Goal: Transaction & Acquisition: Book appointment/travel/reservation

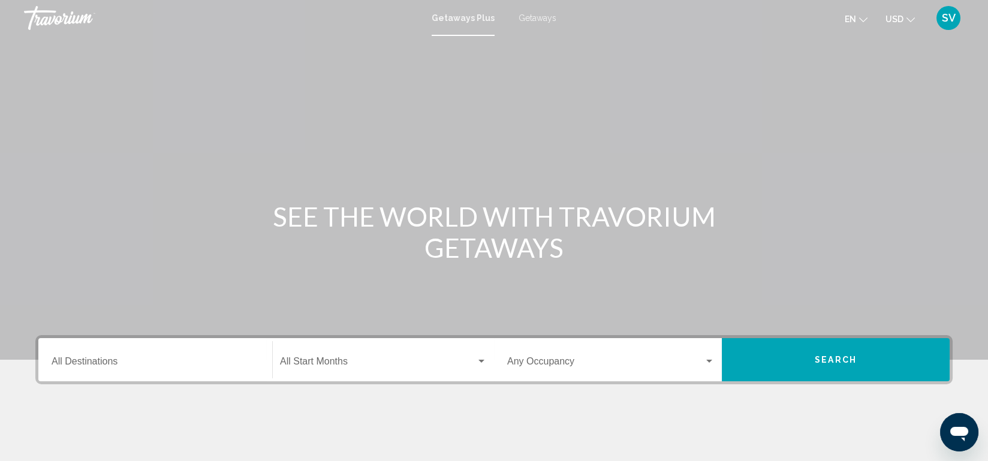
scroll to position [189, 0]
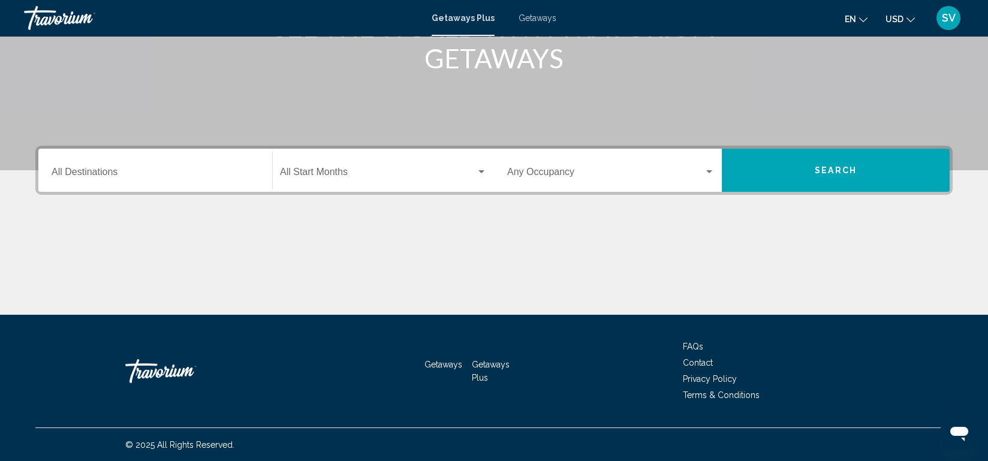
click at [122, 158] on div "Destination All Destinations" at bounding box center [155, 171] width 207 height 38
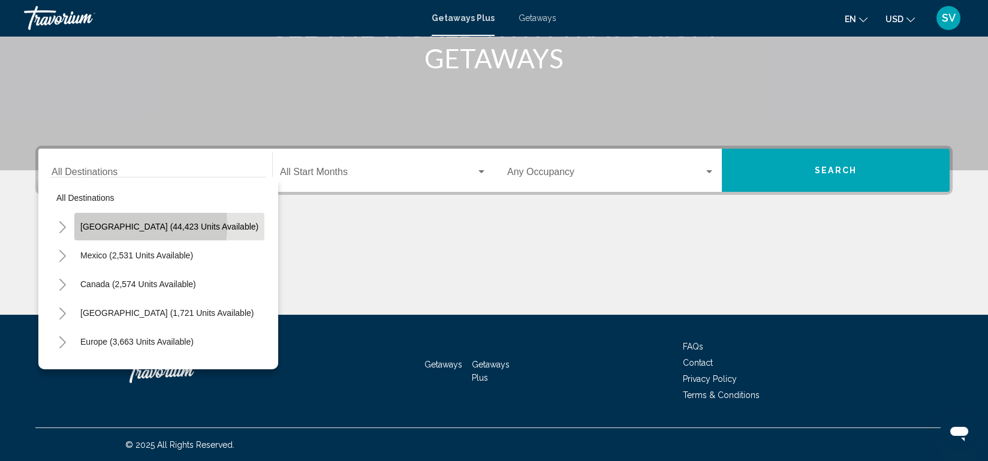
click at [115, 225] on span "[GEOGRAPHIC_DATA] (44,423 units available)" at bounding box center [169, 227] width 178 height 10
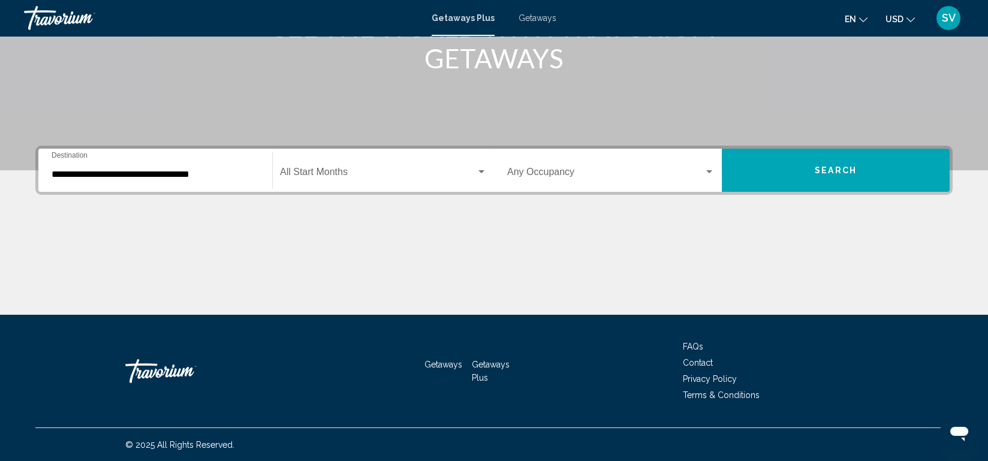
click at [115, 225] on div "Main content" at bounding box center [493, 270] width 917 height 90
click at [135, 169] on input "**********" at bounding box center [155, 174] width 207 height 11
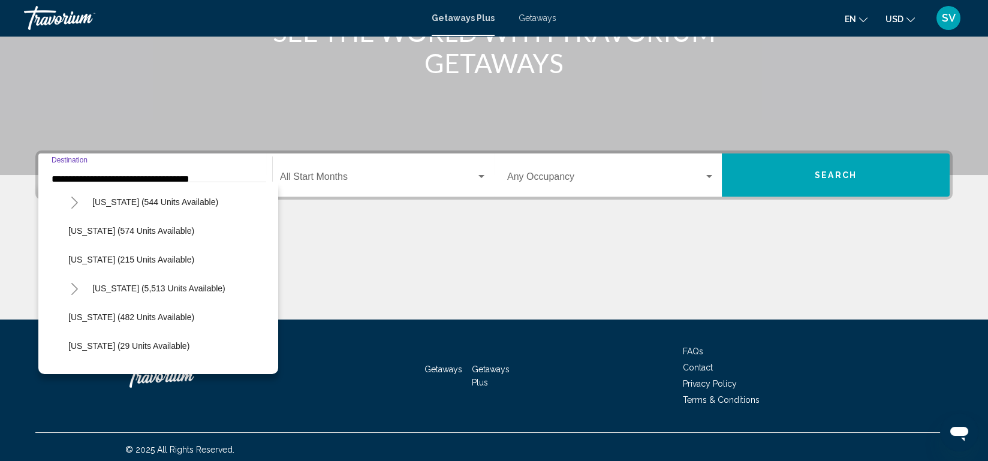
scroll to position [1036, 0]
click at [146, 278] on button "[US_STATE] (5,513 units available)" at bounding box center [158, 288] width 145 height 28
type input "**********"
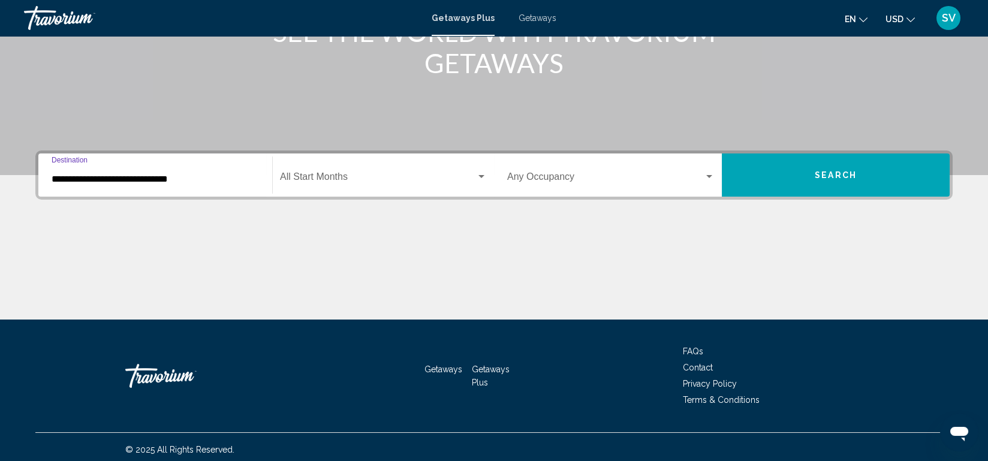
scroll to position [189, 0]
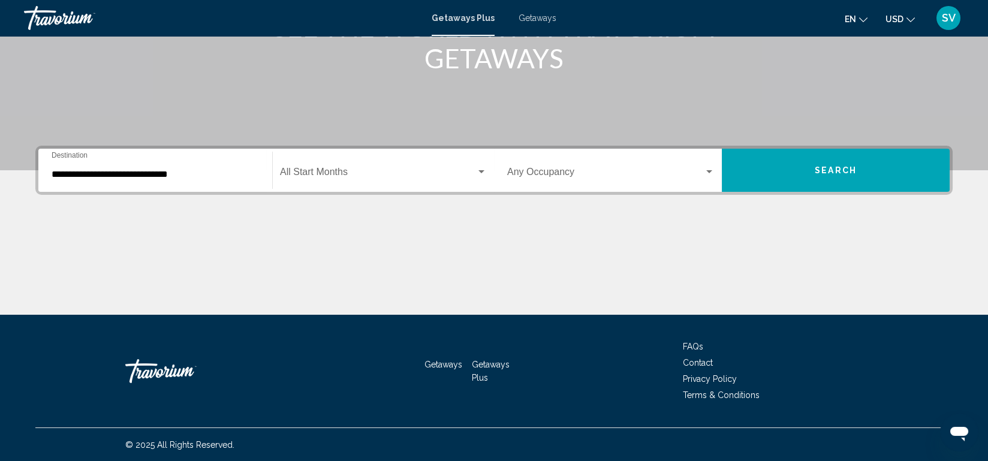
click at [396, 164] on div "Start Month All Start Months" at bounding box center [383, 171] width 207 height 38
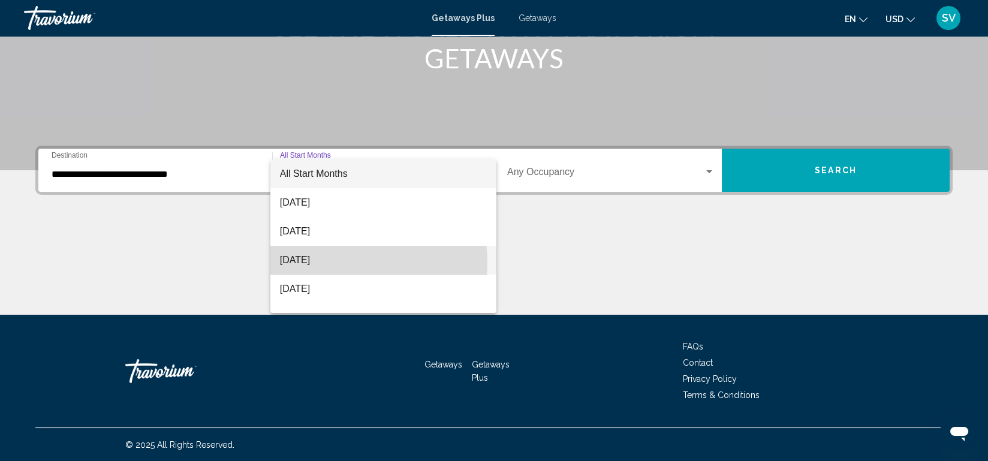
click at [327, 263] on span "[DATE]" at bounding box center [383, 260] width 207 height 29
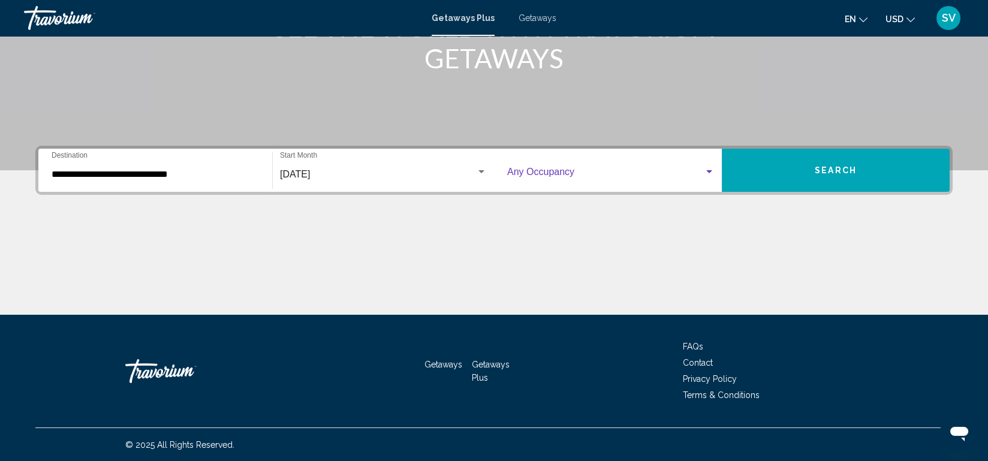
click at [701, 171] on span "Search widget" at bounding box center [605, 174] width 197 height 11
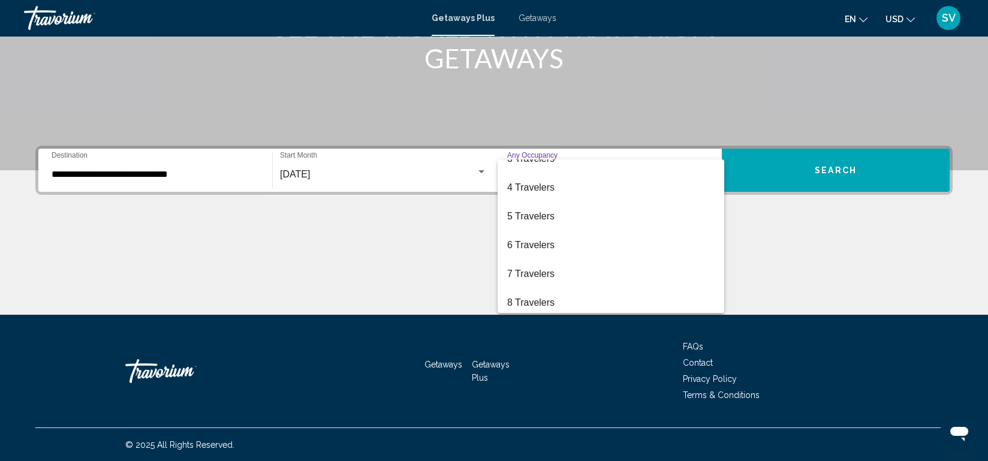
scroll to position [80, 0]
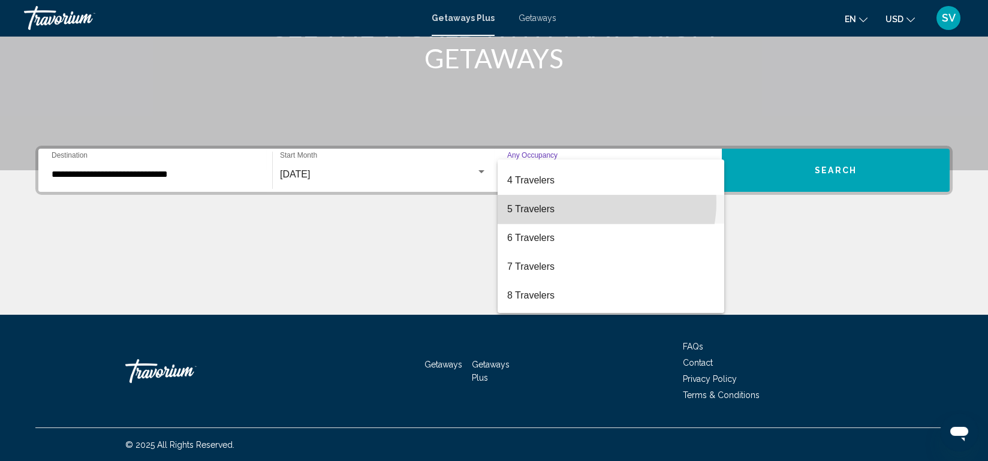
click at [590, 202] on span "5 Travelers" at bounding box center [610, 209] width 207 height 29
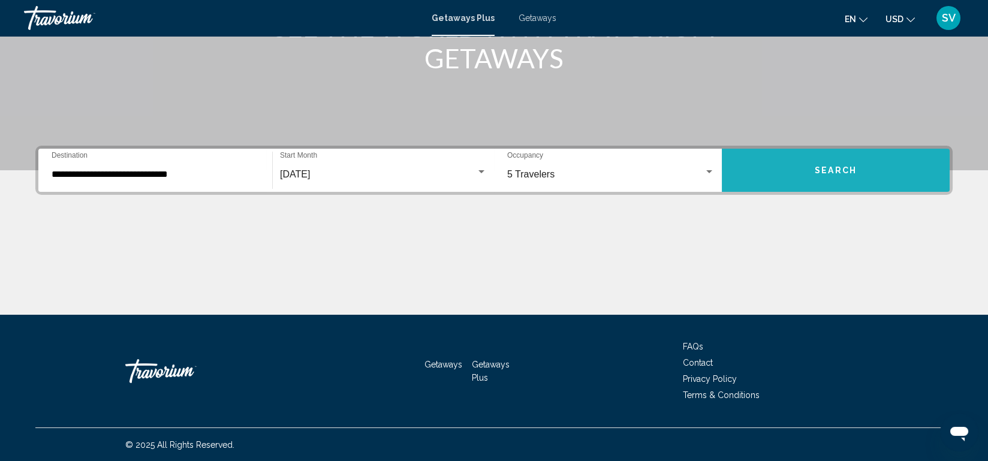
click at [827, 166] on span "Search" at bounding box center [835, 171] width 42 height 10
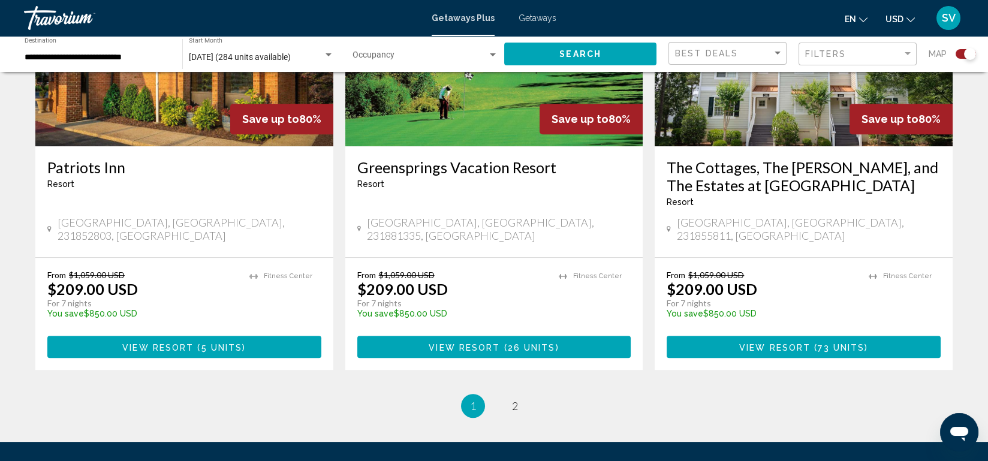
scroll to position [1854, 0]
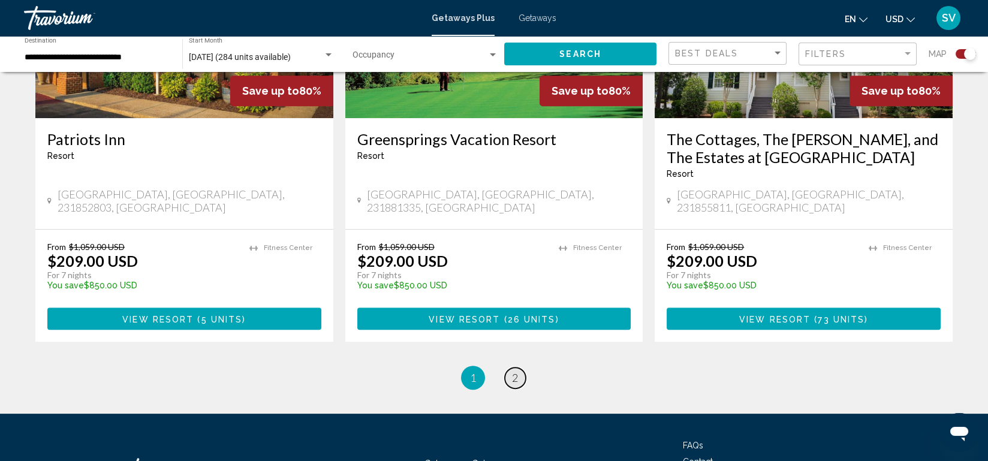
click at [518, 367] on link "page 2" at bounding box center [515, 377] width 21 height 21
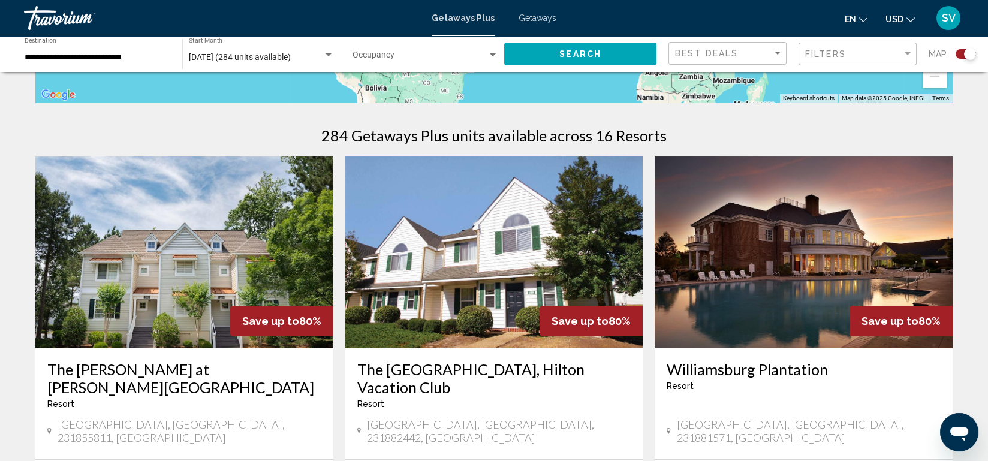
scroll to position [349, 0]
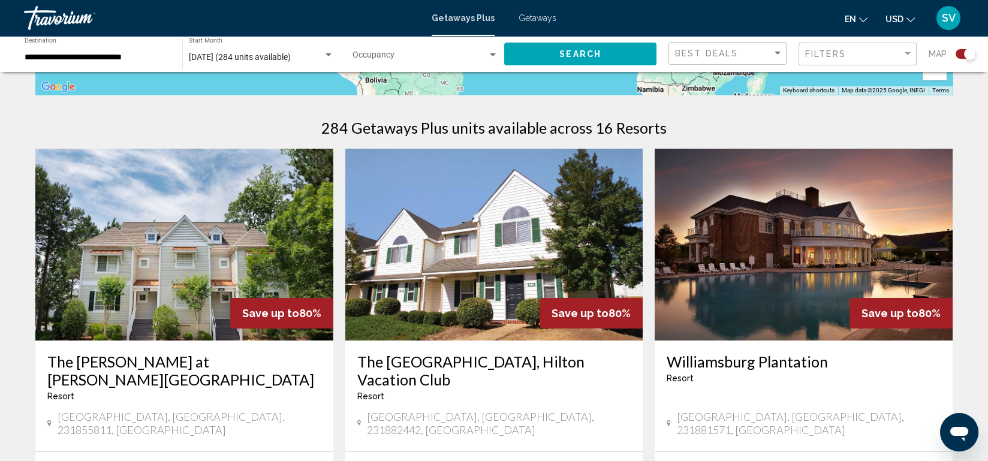
click at [518, 322] on img "Main content" at bounding box center [494, 245] width 298 height 192
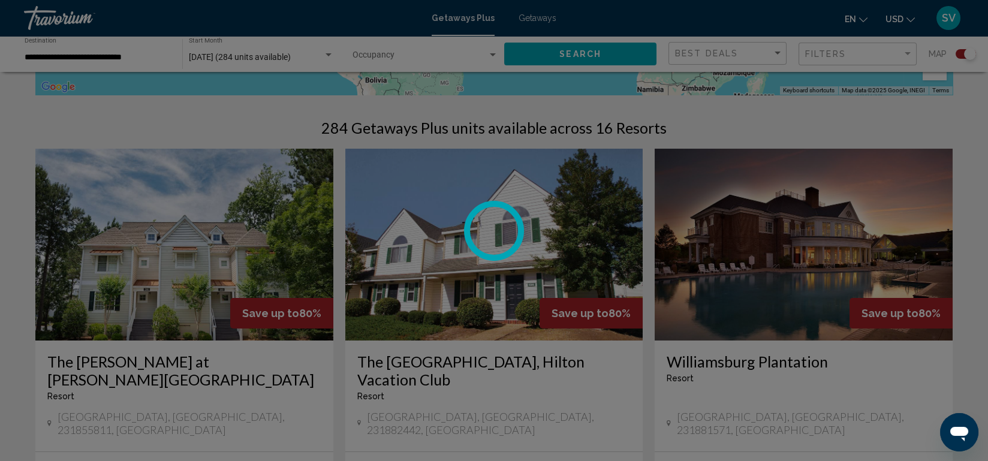
click at [518, 322] on div at bounding box center [494, 230] width 988 height 461
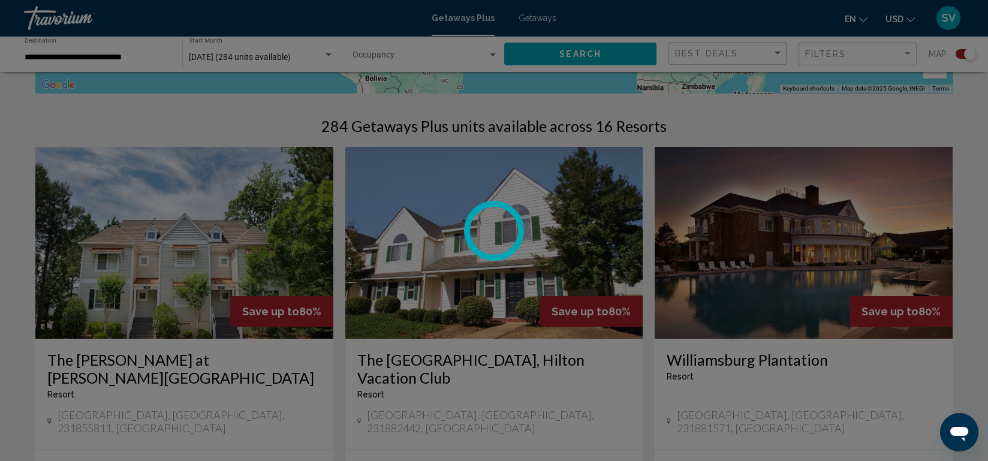
scroll to position [354, 0]
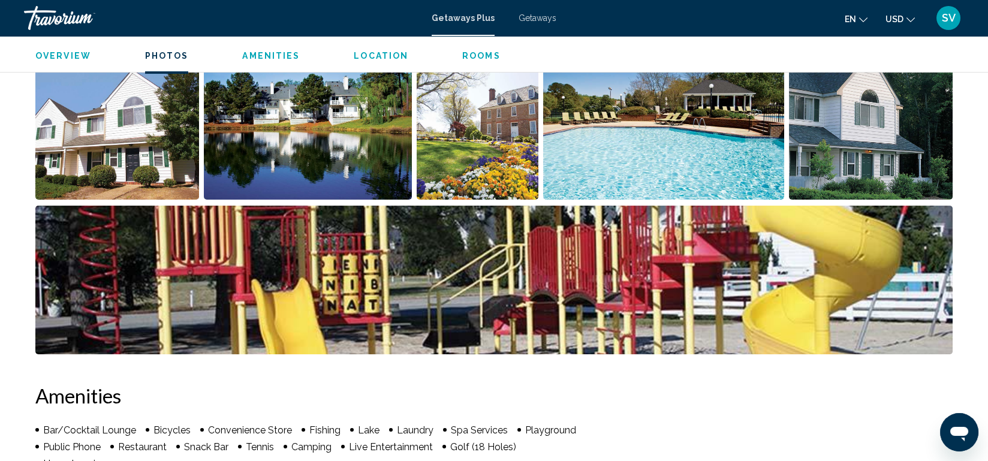
scroll to position [593, 0]
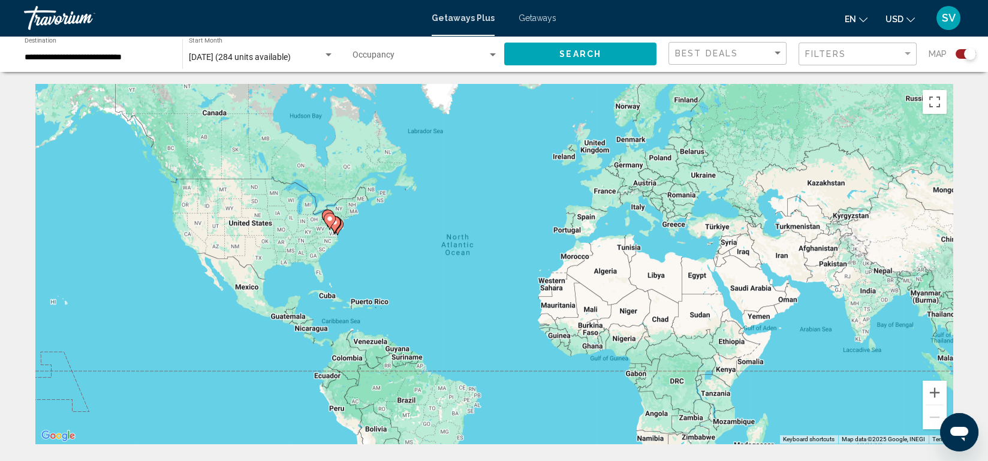
click at [333, 226] on gmp-advanced-marker "Main content" at bounding box center [330, 221] width 12 height 18
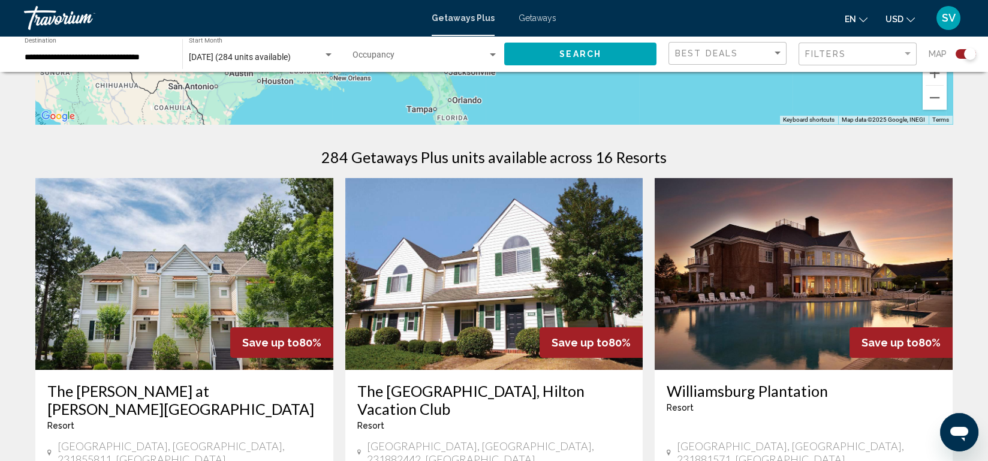
scroll to position [317, 0]
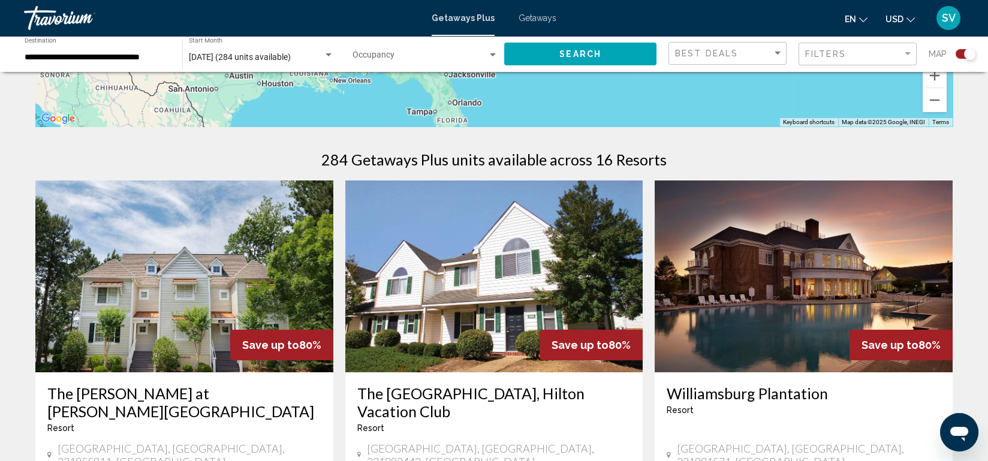
click at [492, 52] on div "Search widget" at bounding box center [492, 55] width 11 height 10
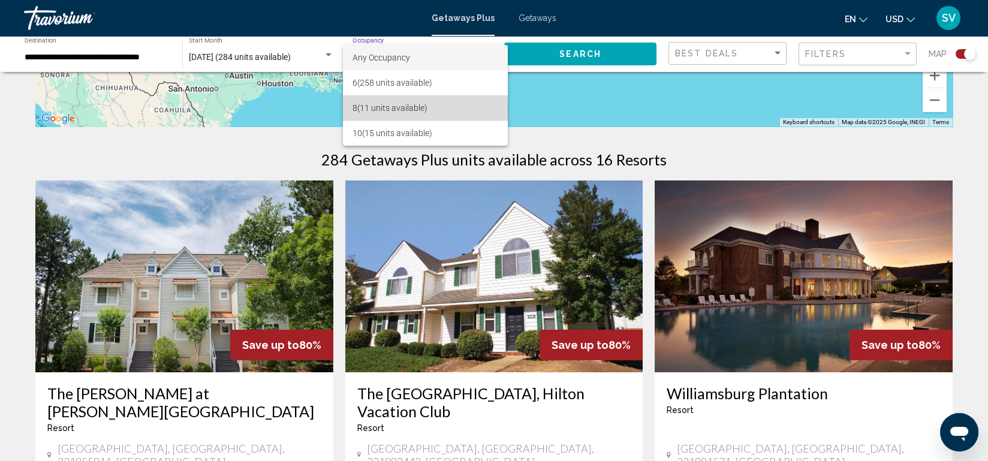
click at [415, 116] on span "8 (11 units available)" at bounding box center [425, 107] width 146 height 25
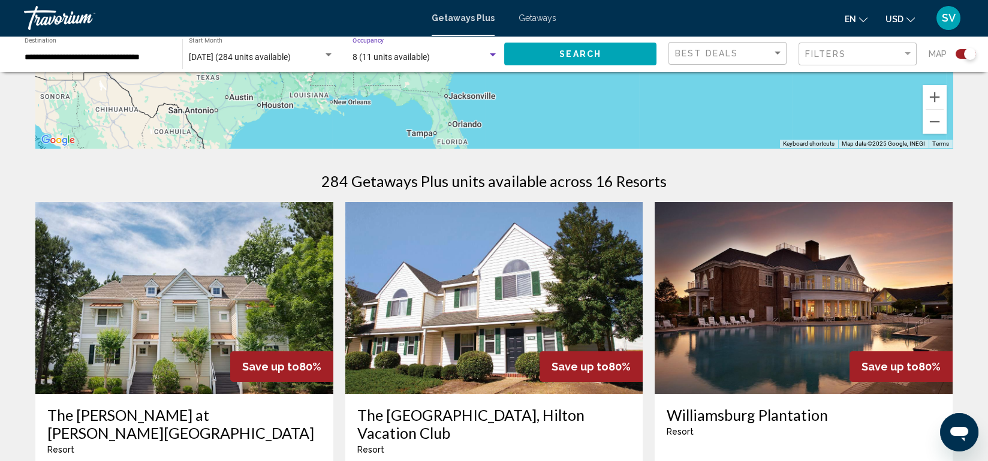
scroll to position [0, 0]
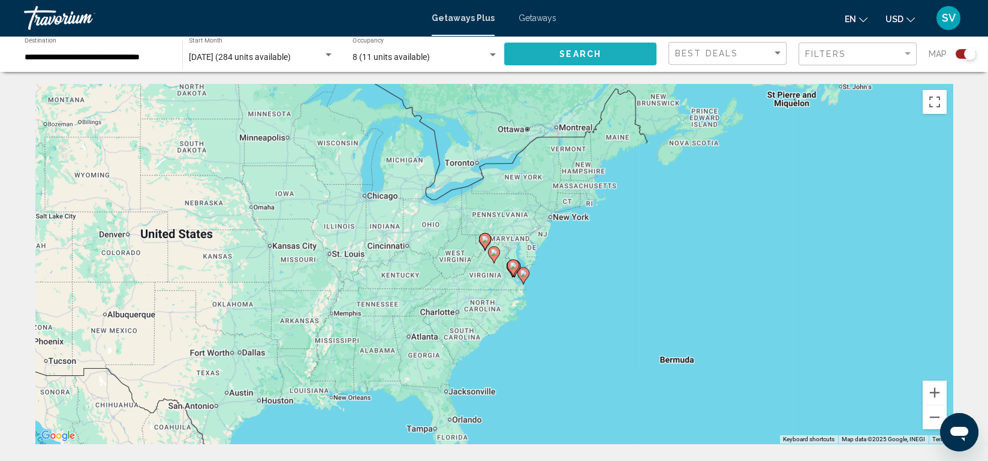
click at [621, 61] on button "Search" at bounding box center [580, 54] width 152 height 22
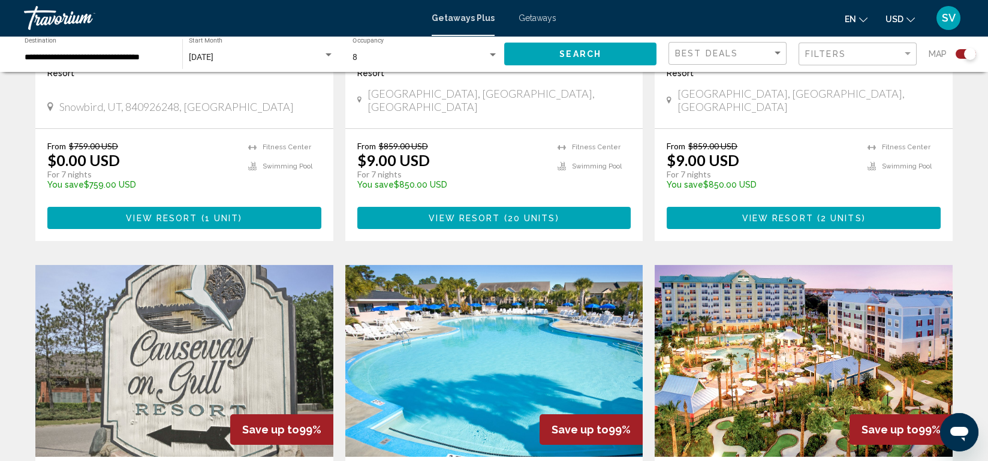
scroll to position [654, 0]
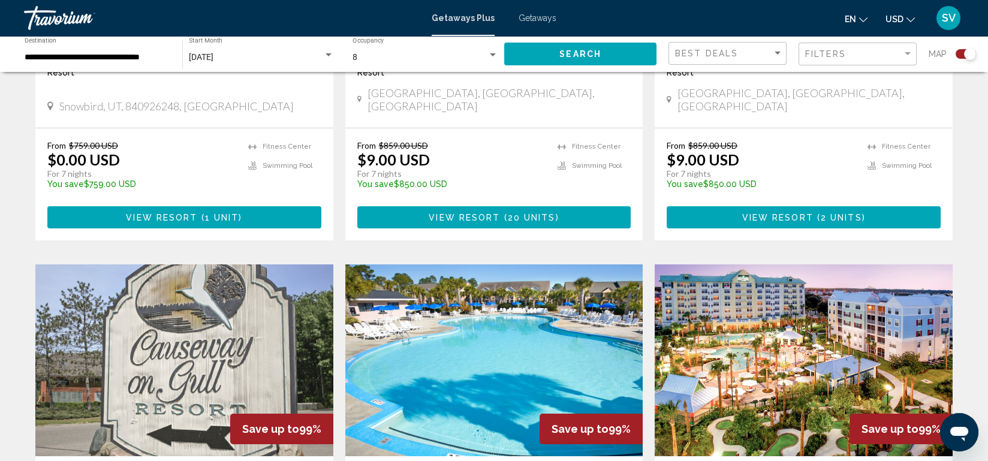
click at [127, 47] on div "**********" at bounding box center [98, 54] width 146 height 33
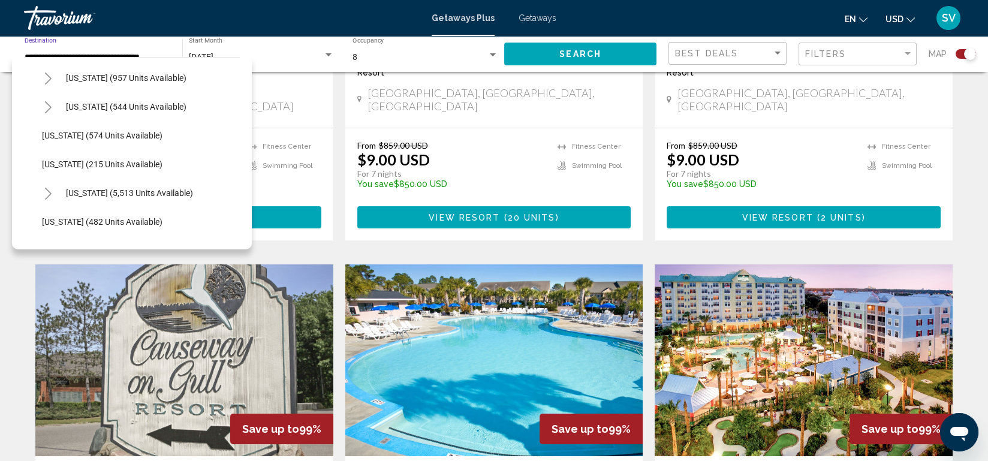
scroll to position [1006, 0]
click at [139, 201] on button "[US_STATE] (5,513 units available)" at bounding box center [129, 194] width 139 height 28
type input "**********"
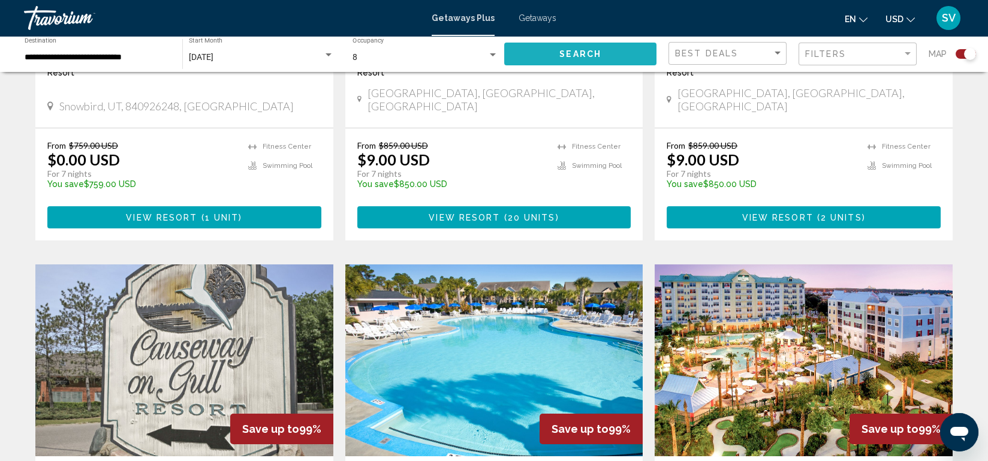
click at [608, 49] on button "Search" at bounding box center [580, 54] width 152 height 22
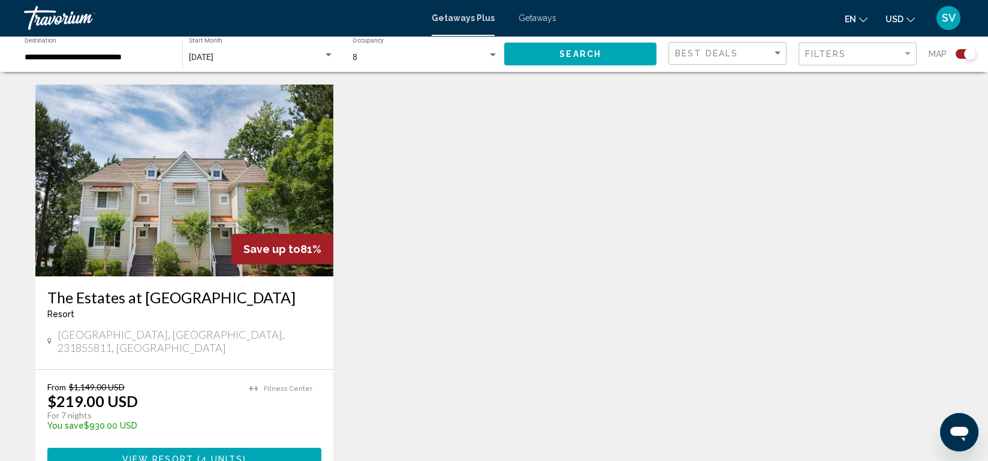
scroll to position [878, 0]
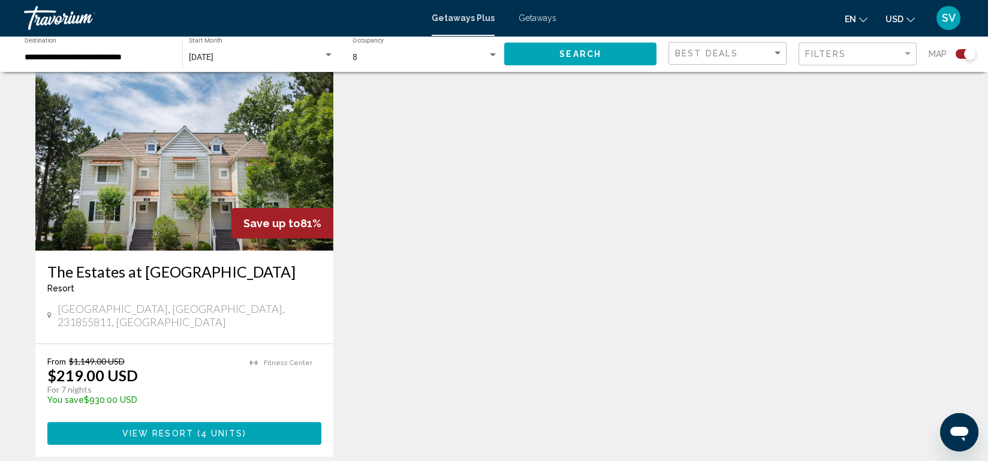
click at [537, 16] on span "Getaways" at bounding box center [537, 18] width 38 height 10
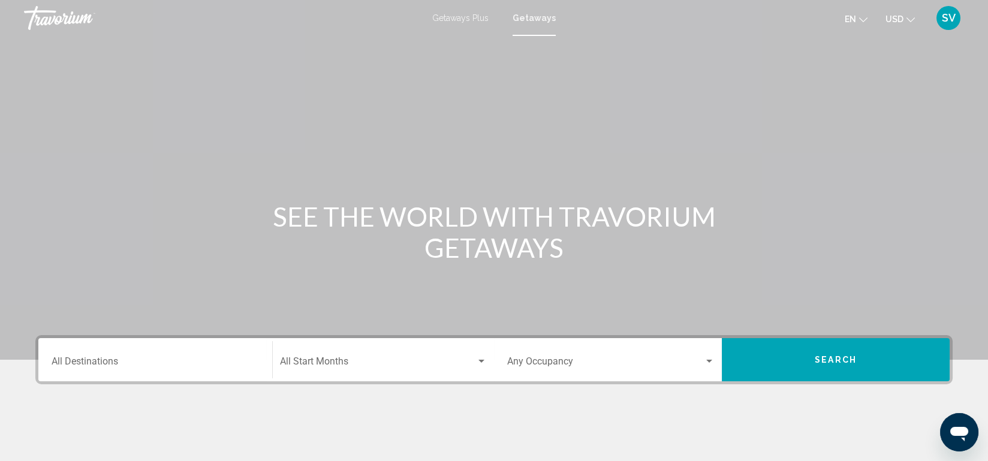
click at [136, 360] on input "Destination All Destinations" at bounding box center [155, 363] width 207 height 11
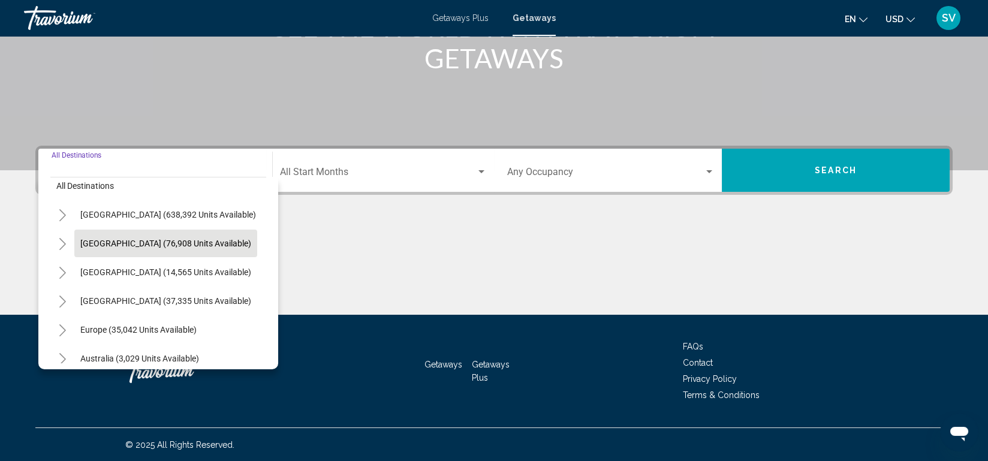
scroll to position [16, 0]
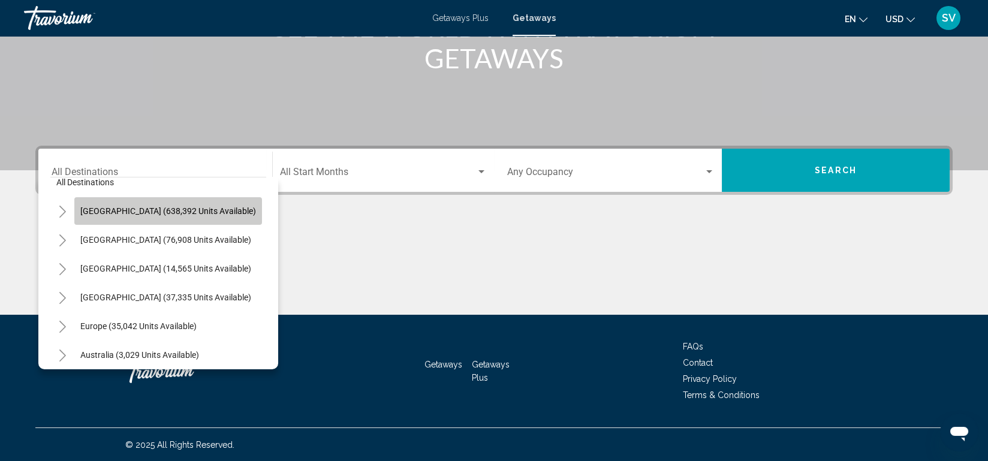
click at [182, 211] on span "[GEOGRAPHIC_DATA] (638,392 units available)" at bounding box center [168, 211] width 176 height 10
type input "**********"
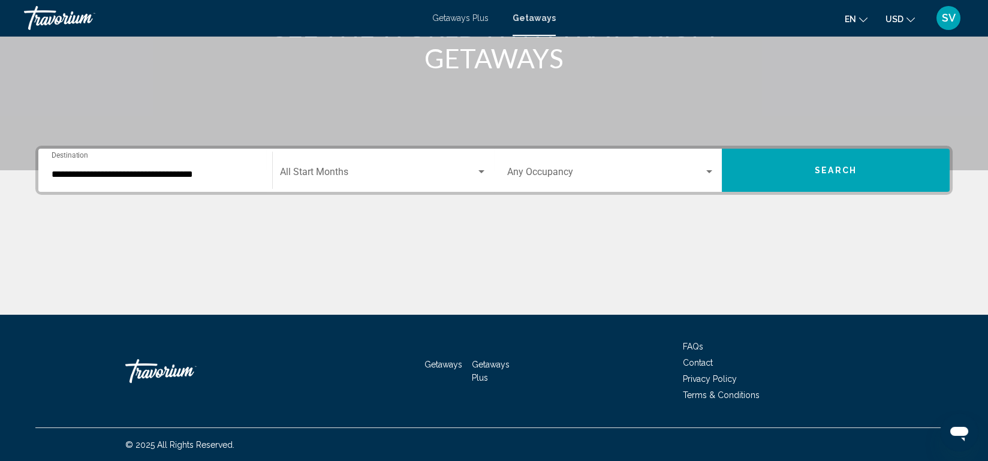
click at [358, 182] on div "Start Month All Start Months" at bounding box center [383, 171] width 207 height 38
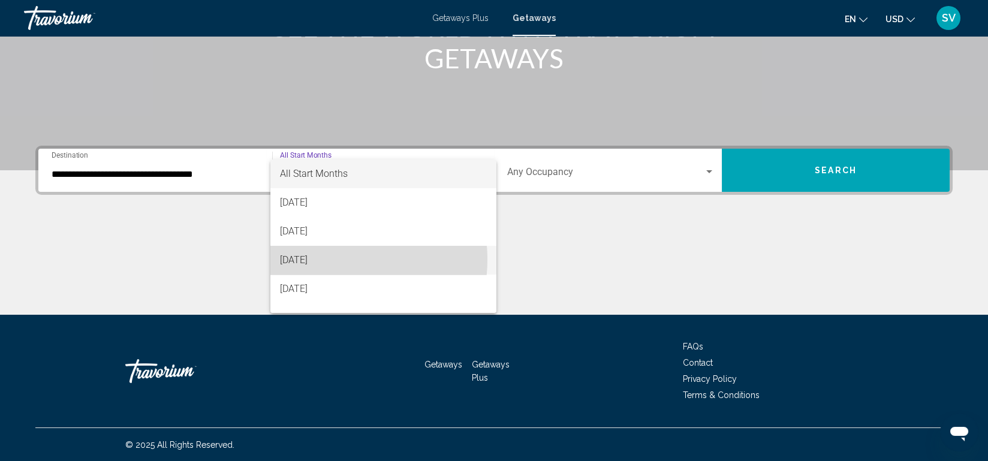
click at [329, 259] on span "[DATE]" at bounding box center [383, 260] width 207 height 29
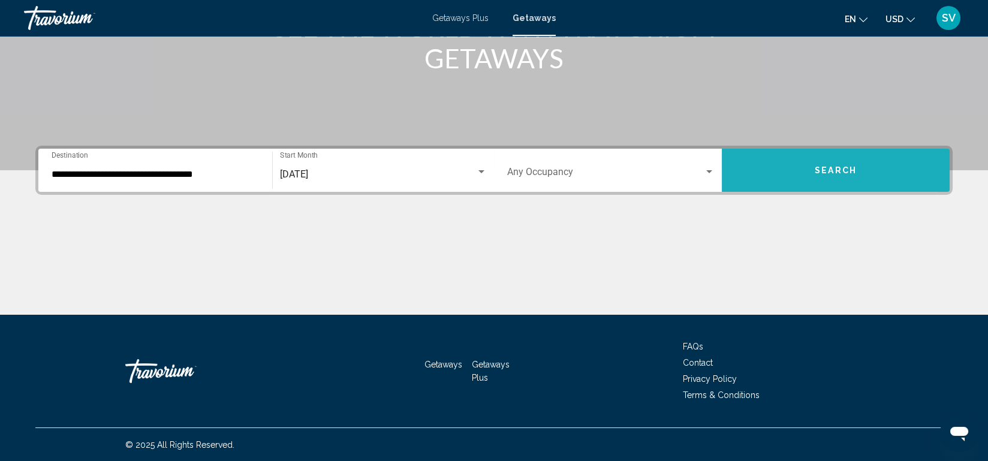
click at [792, 164] on button "Search" at bounding box center [836, 170] width 228 height 43
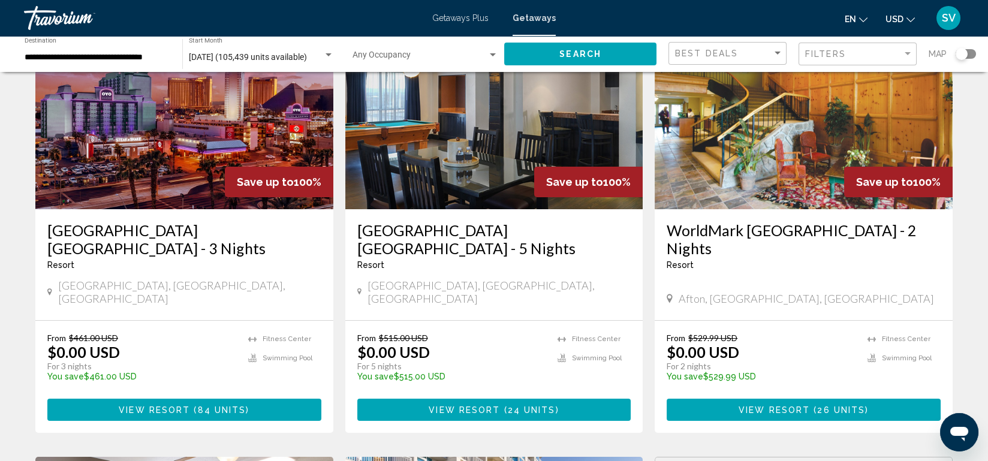
scroll to position [38, 0]
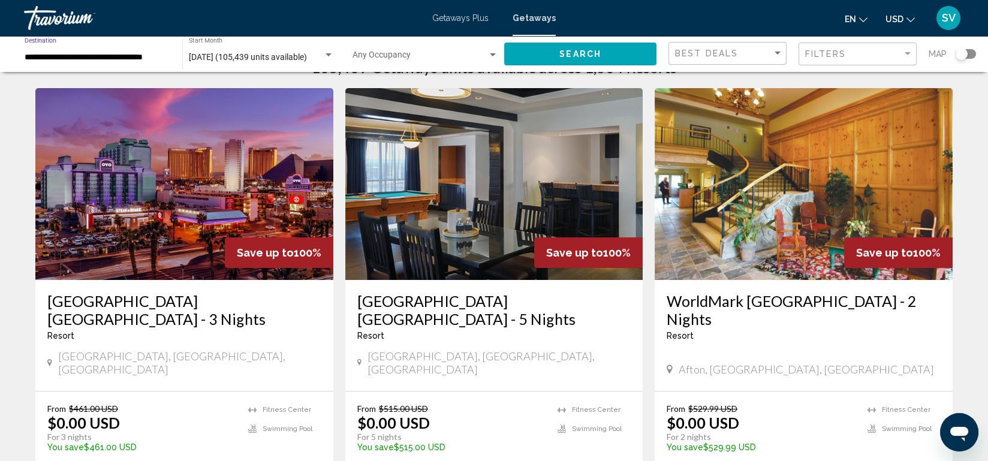
click at [79, 54] on input "**********" at bounding box center [98, 58] width 146 height 10
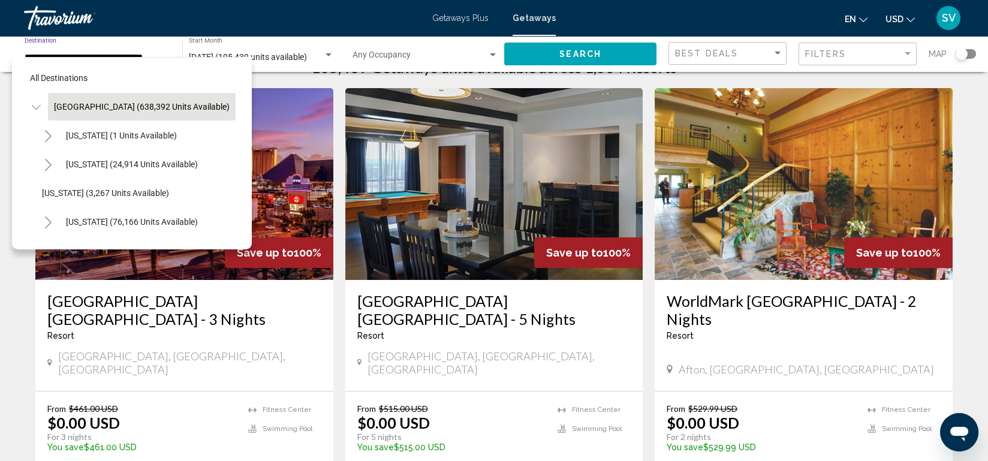
click at [79, 54] on input "**********" at bounding box center [98, 58] width 146 height 10
drag, startPoint x: 79, startPoint y: 54, endPoint x: 140, endPoint y: 156, distance: 119.3
click at [140, 156] on button "[US_STATE] (24,914 units available)" at bounding box center [132, 164] width 144 height 28
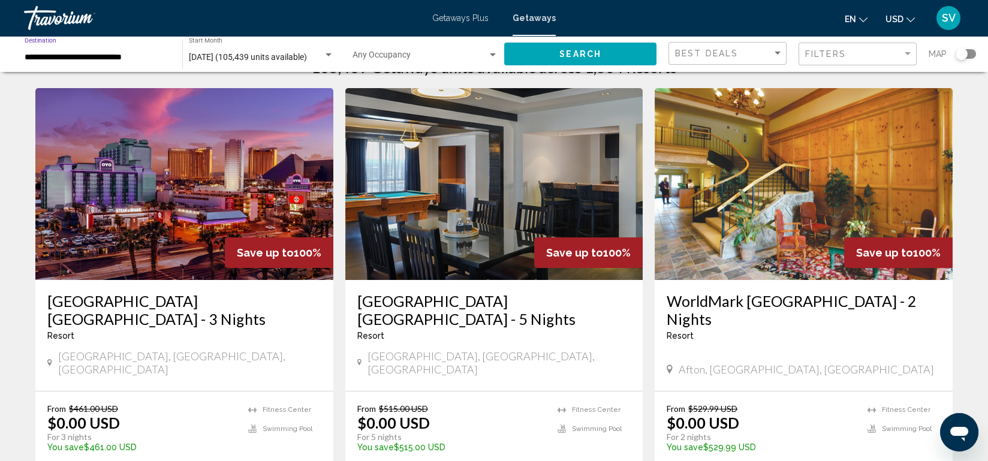
click at [113, 55] on input "**********" at bounding box center [98, 58] width 146 height 10
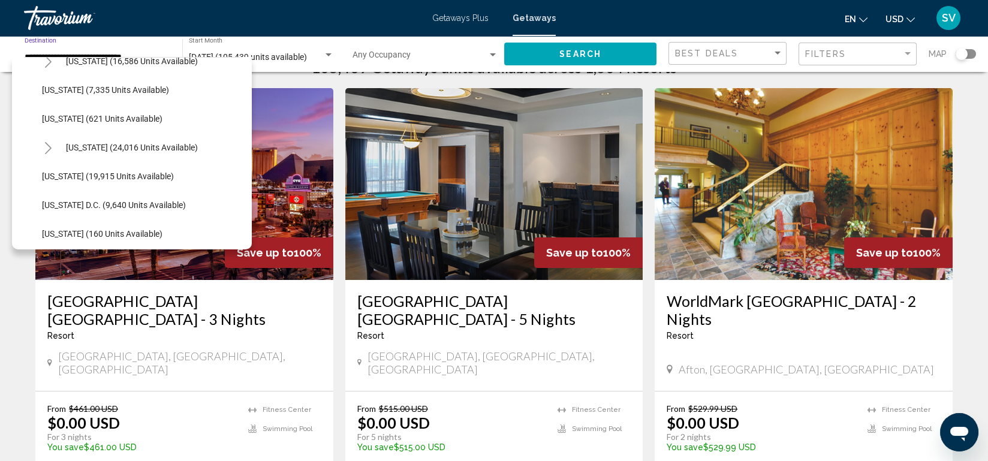
scroll to position [1254, 0]
click at [144, 150] on span "[US_STATE] (24,016 units available)" at bounding box center [132, 147] width 132 height 10
type input "**********"
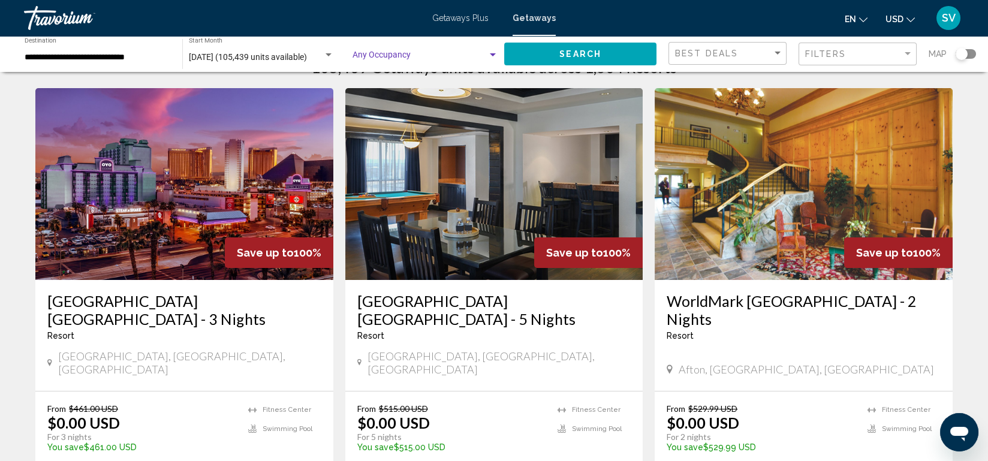
click at [495, 53] on div "Search widget" at bounding box center [493, 54] width 6 height 3
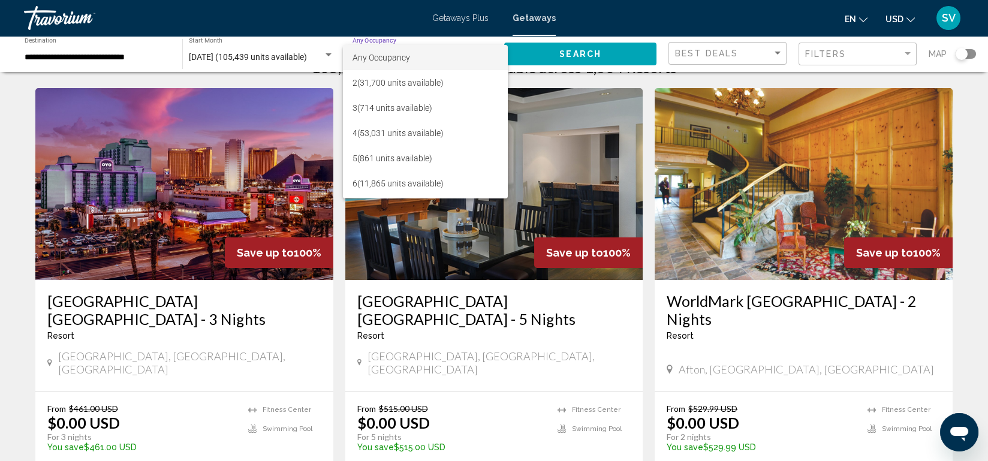
scroll to position [26, 0]
click at [469, 178] on span "7 (22 units available)" at bounding box center [425, 182] width 146 height 25
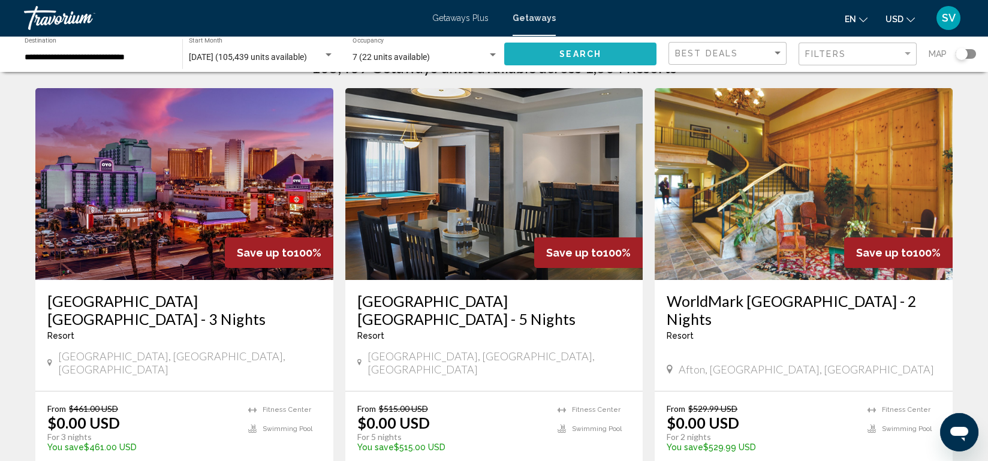
click at [608, 52] on button "Search" at bounding box center [580, 54] width 152 height 22
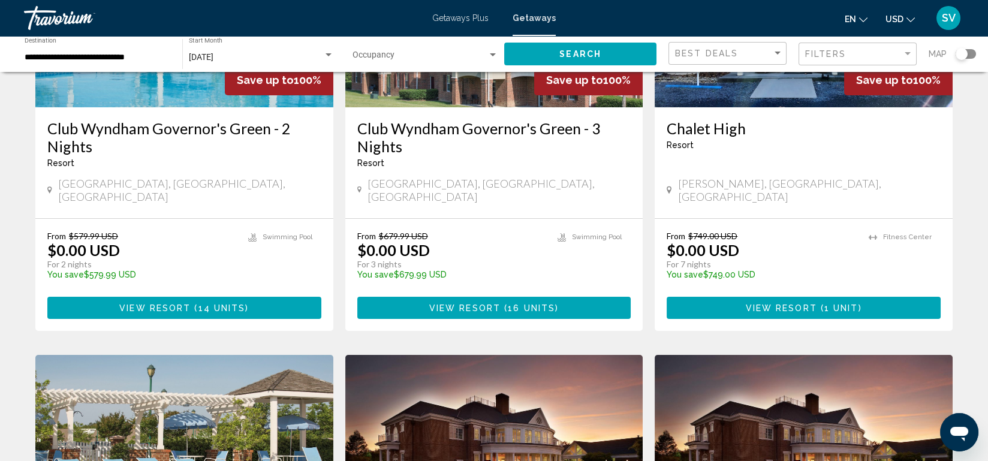
scroll to position [211, 0]
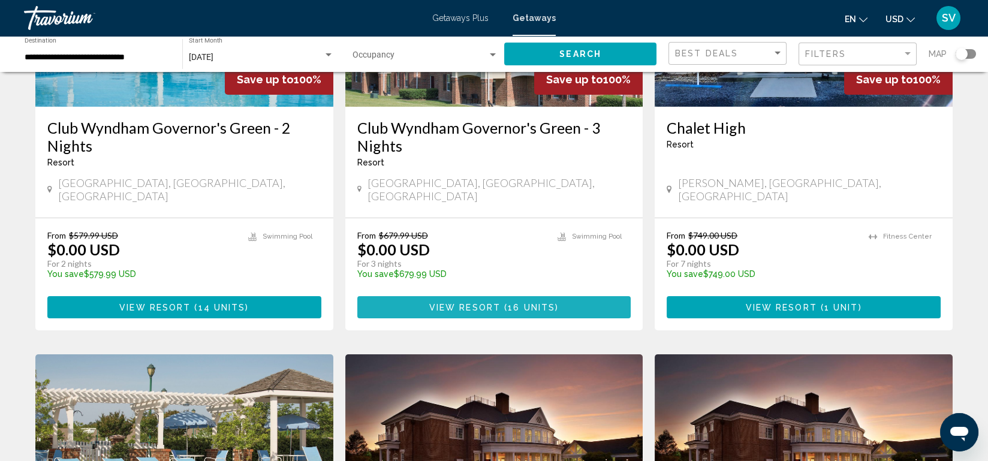
click at [505, 303] on span "( 16 units )" at bounding box center [529, 308] width 58 height 10
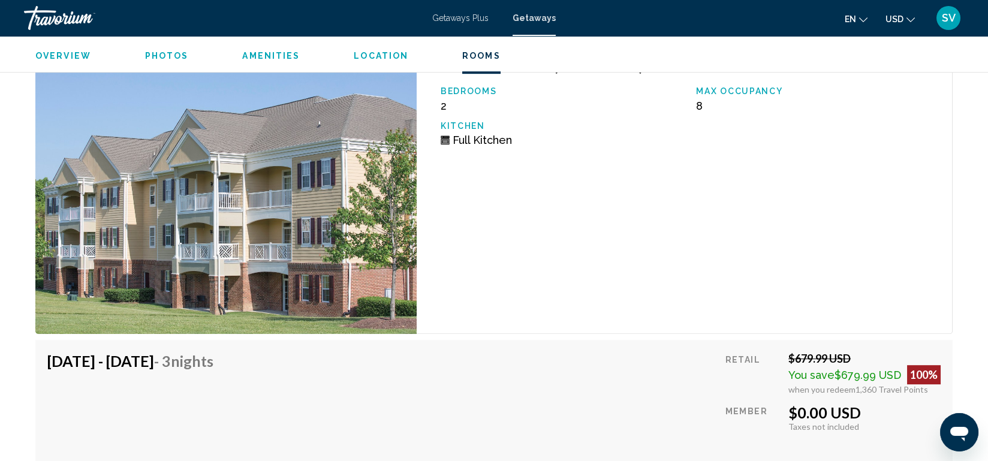
scroll to position [2210, 0]
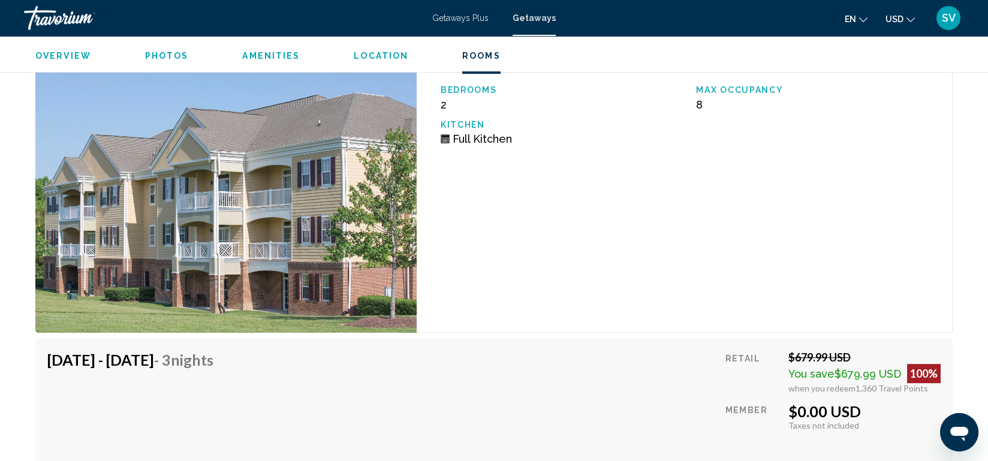
click at [559, 218] on div "2 Bedroom Unit (Full Kitchen) Bedrooms 2 Max Occupancy 8 Kitchen Full Kitchen" at bounding box center [685, 188] width 536 height 290
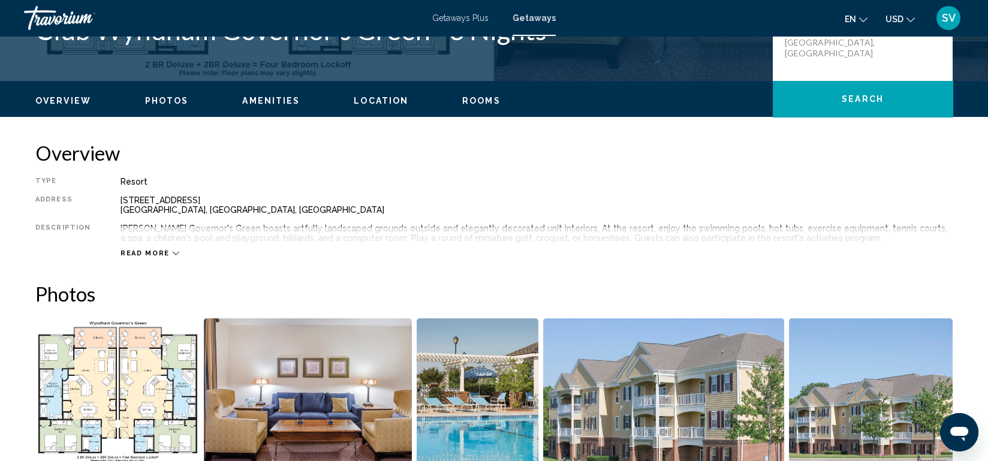
scroll to position [306, 0]
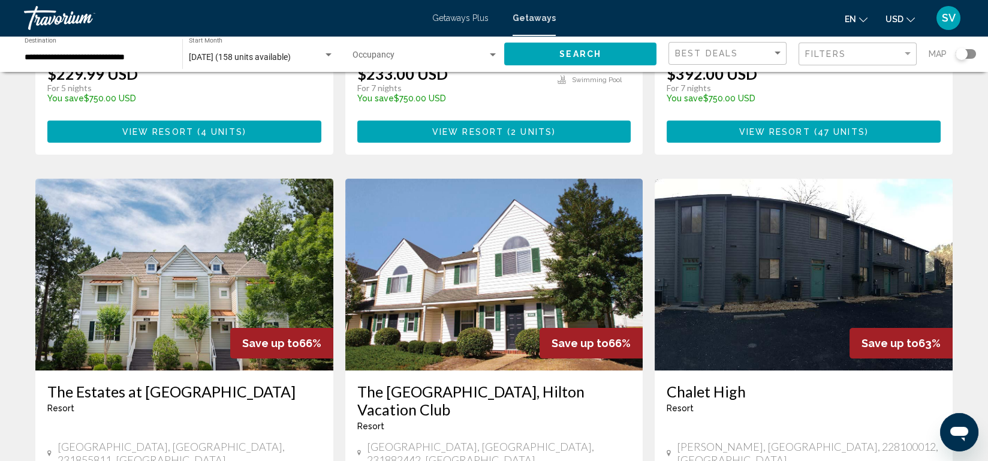
scroll to position [1265, 0]
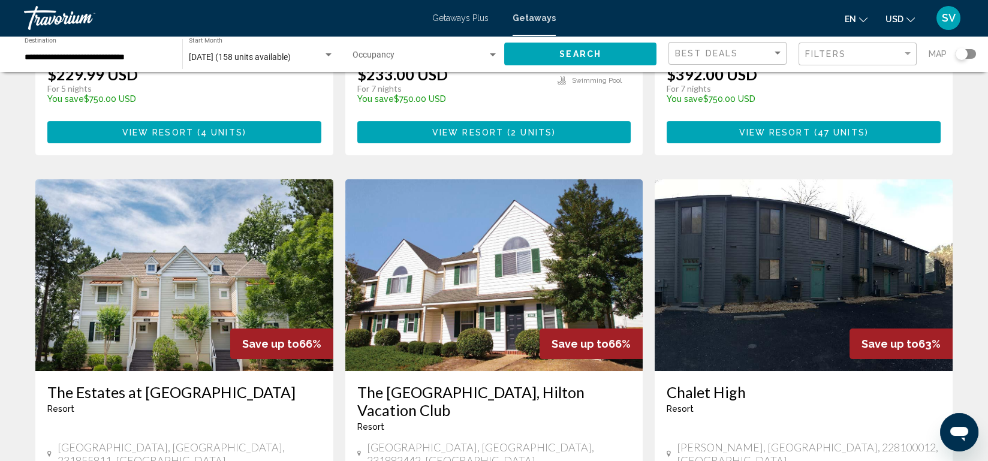
click at [753, 47] on div "Best Deals" at bounding box center [729, 54] width 108 height 22
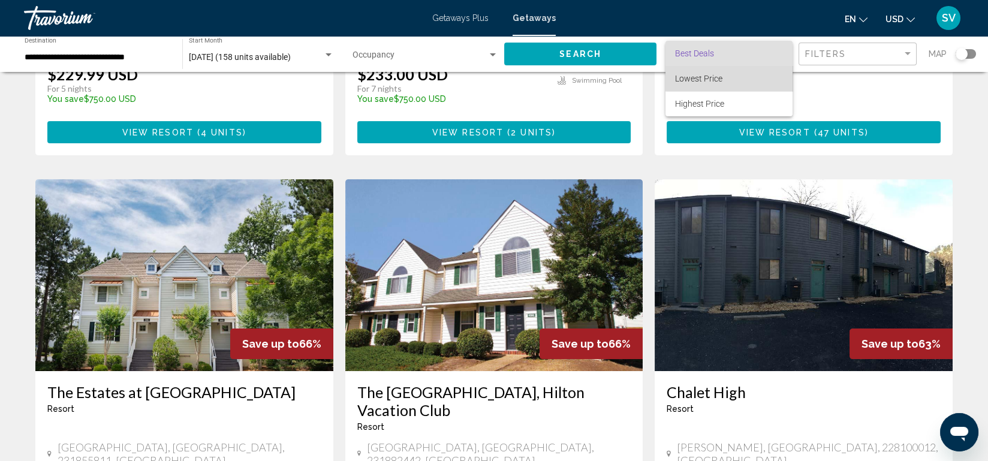
click at [730, 78] on span "Lowest Price" at bounding box center [729, 78] width 108 height 25
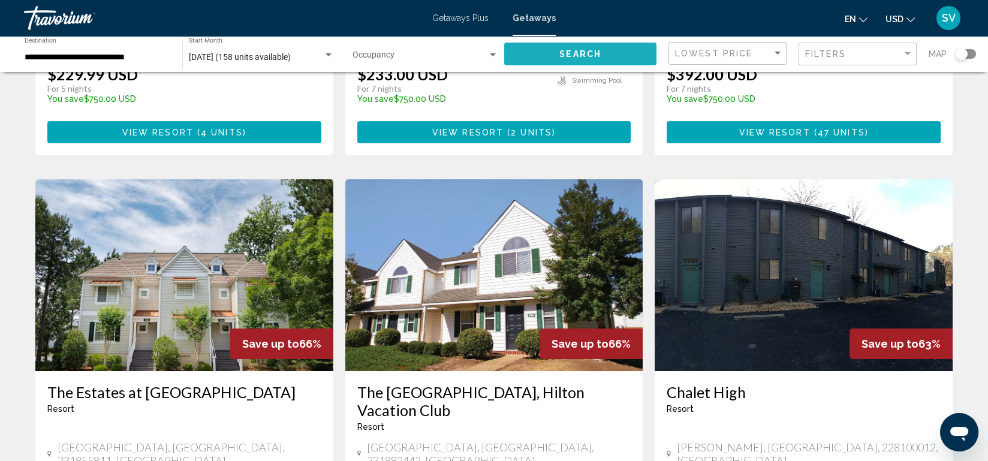
click at [617, 56] on button "Search" at bounding box center [580, 54] width 152 height 22
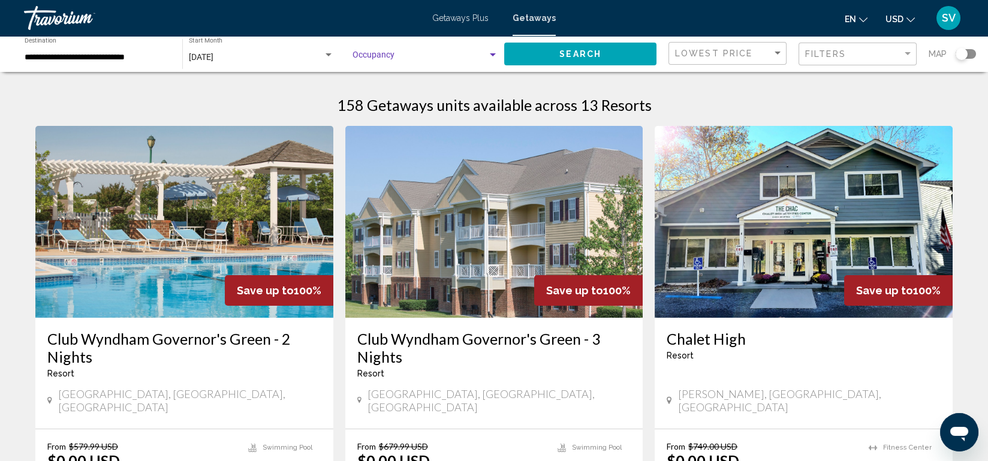
click at [491, 52] on div "Search widget" at bounding box center [492, 55] width 11 height 10
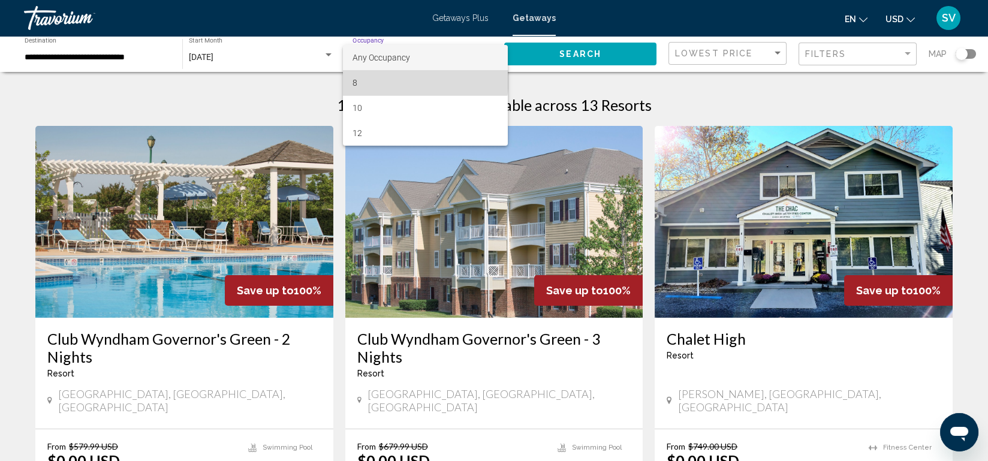
click at [396, 77] on span "8" at bounding box center [425, 82] width 146 height 25
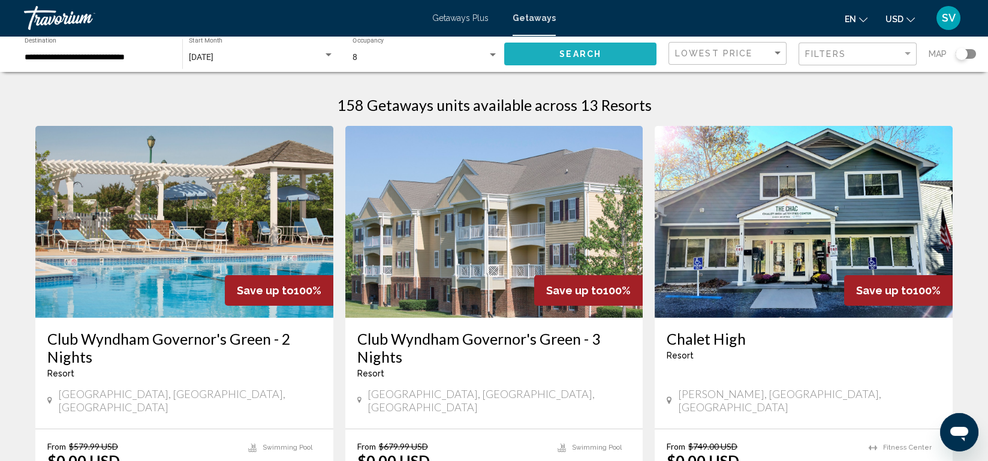
click at [563, 58] on span "Search" at bounding box center [580, 55] width 42 height 10
click at [494, 52] on div "Search widget" at bounding box center [492, 55] width 11 height 10
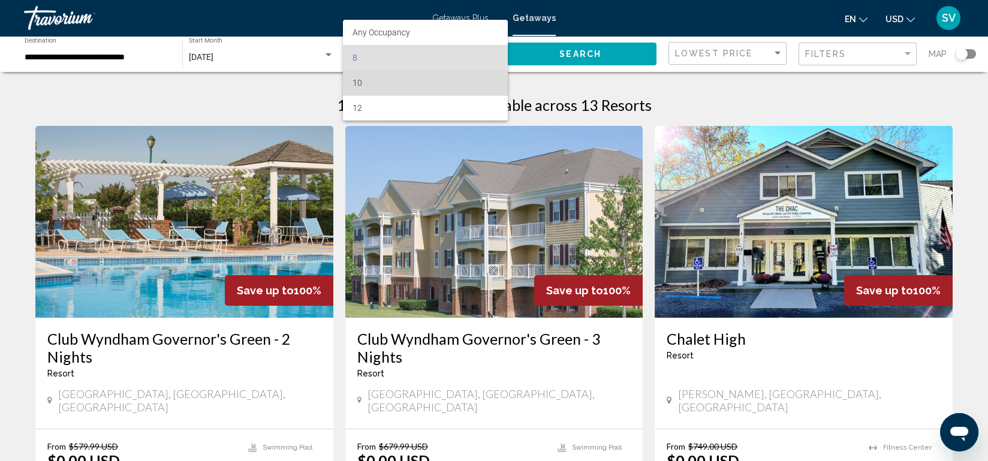
click at [376, 86] on span "10" at bounding box center [425, 82] width 146 height 25
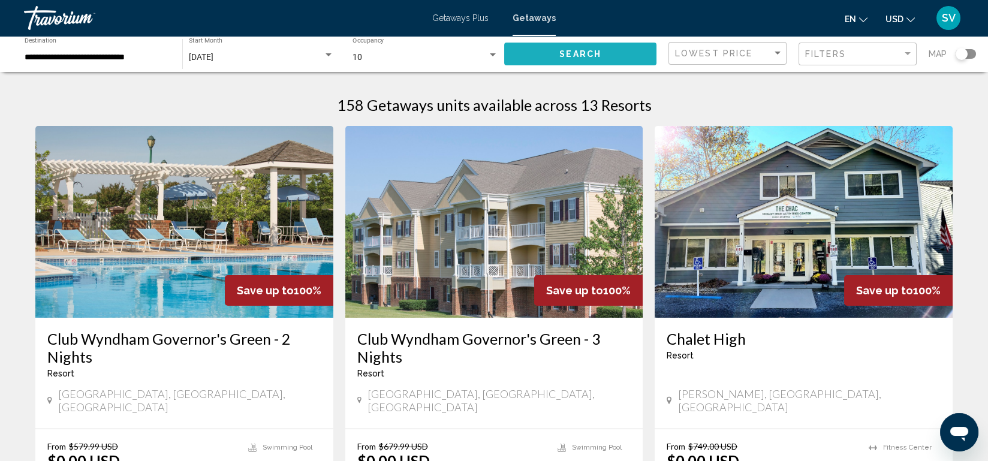
click at [579, 53] on span "Search" at bounding box center [580, 55] width 42 height 10
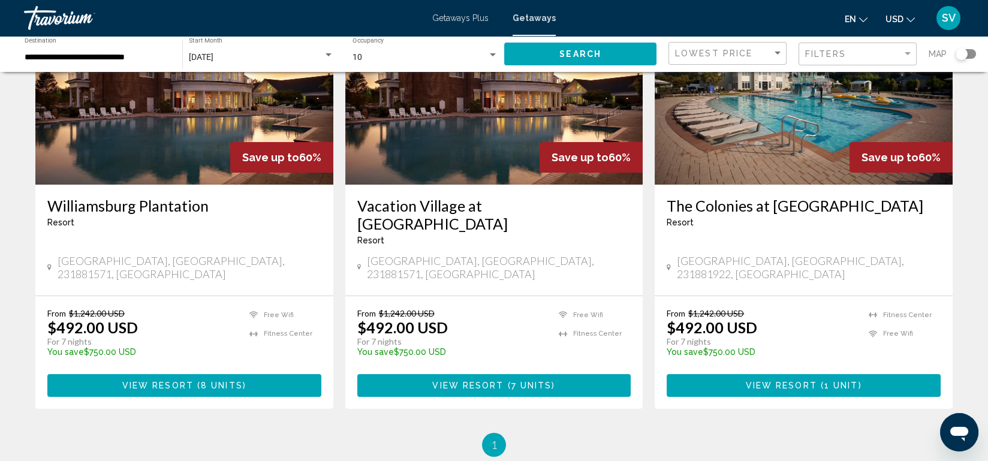
scroll to position [576, 0]
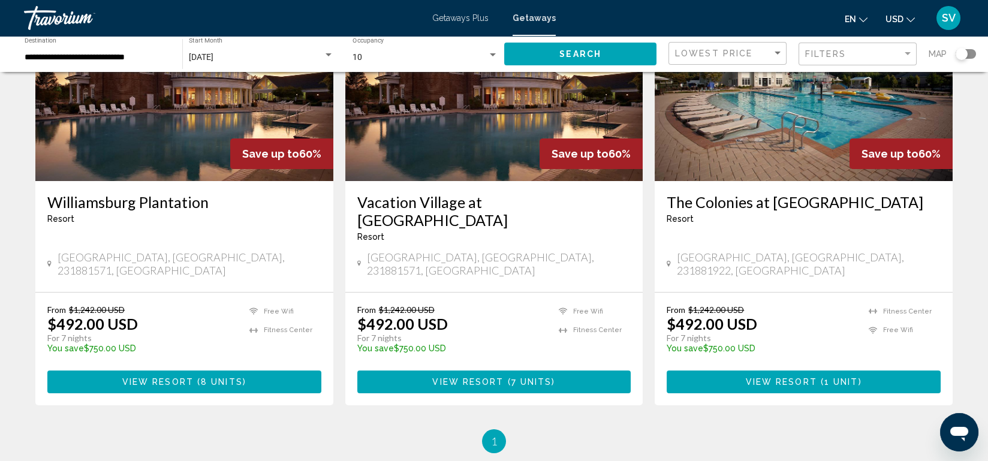
click at [493, 49] on div "10 Occupancy Any Occupancy" at bounding box center [425, 54] width 146 height 33
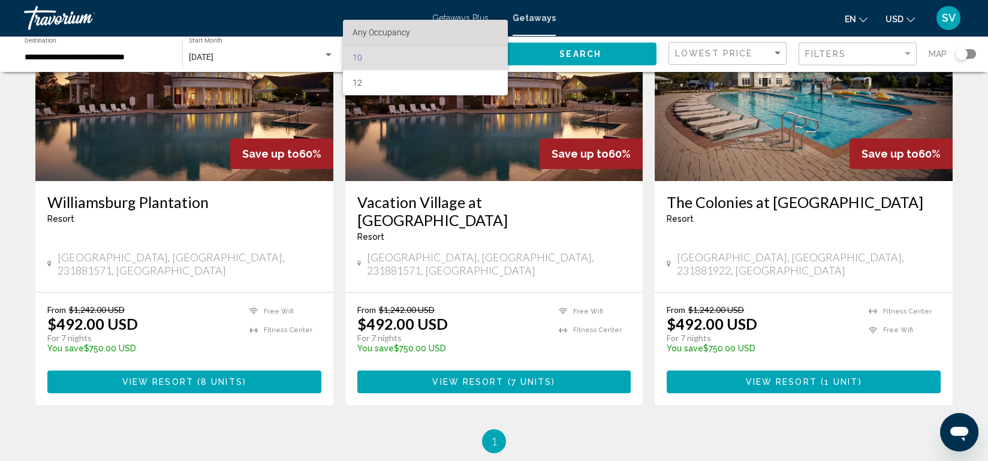
click at [418, 26] on span "Any Occupancy" at bounding box center [425, 32] width 146 height 25
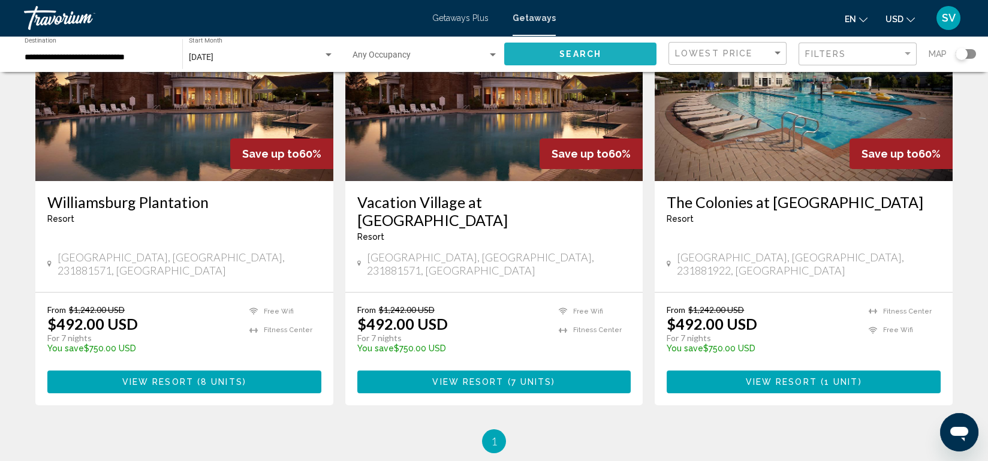
click at [612, 58] on button "Search" at bounding box center [580, 54] width 152 height 22
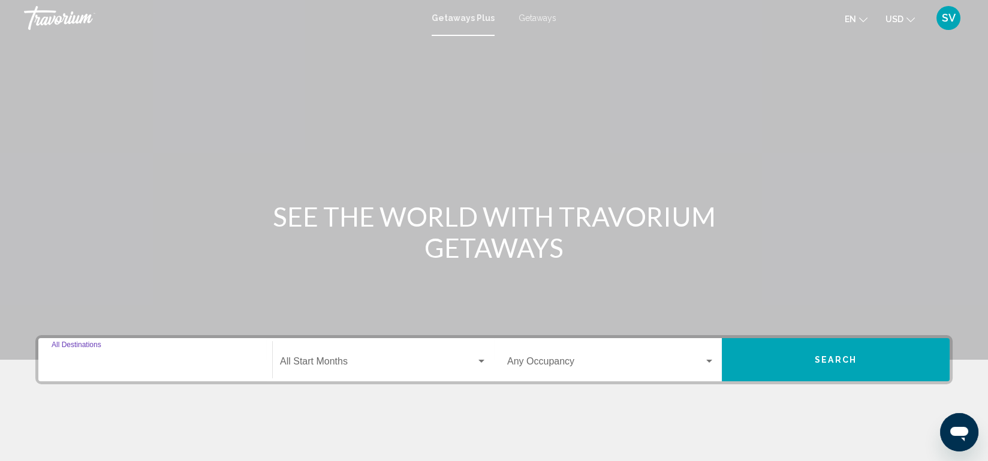
click at [221, 359] on input "Destination All Destinations" at bounding box center [155, 363] width 207 height 11
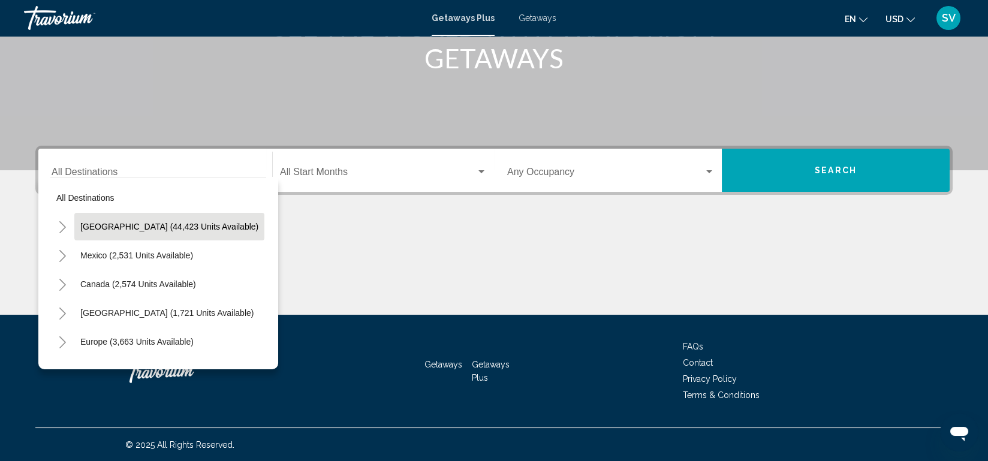
click at [195, 222] on span "[GEOGRAPHIC_DATA] (44,423 units available)" at bounding box center [169, 227] width 178 height 10
type input "**********"
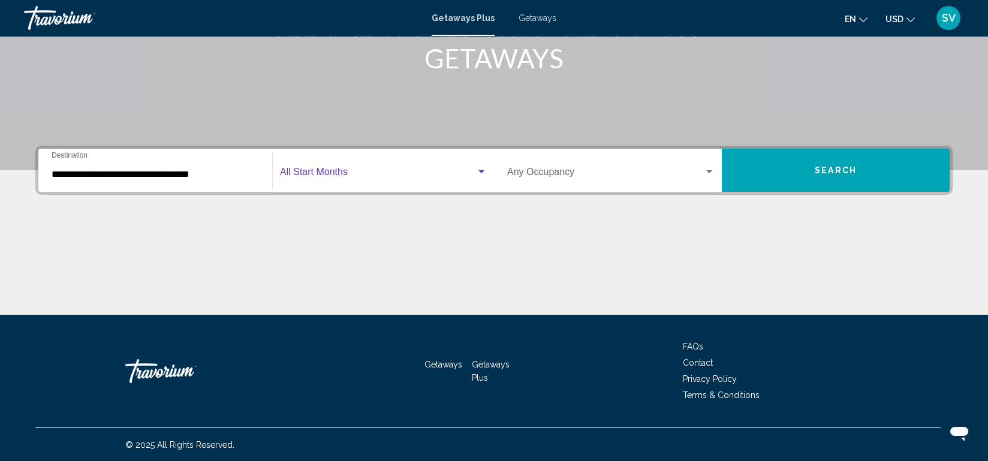
click at [483, 173] on div "Search widget" at bounding box center [481, 172] width 11 height 10
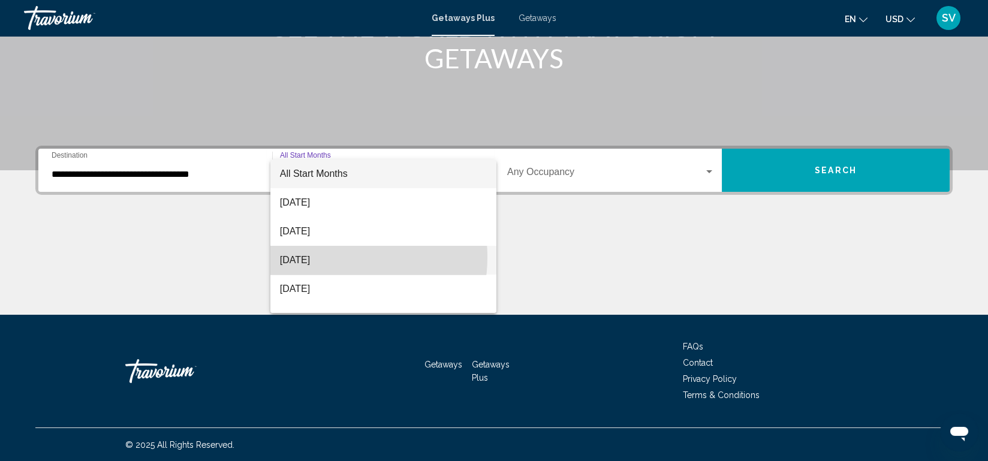
click at [329, 257] on span "[DATE]" at bounding box center [383, 260] width 207 height 29
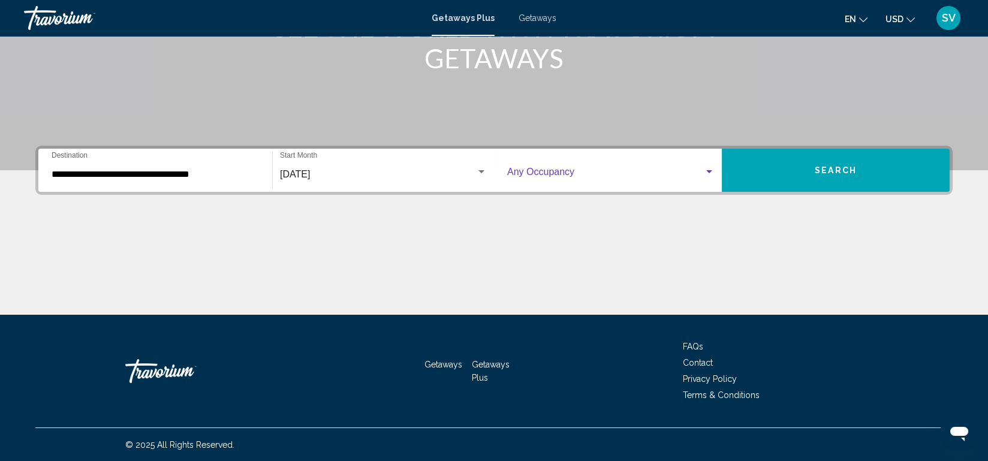
click at [707, 174] on div "Search widget" at bounding box center [709, 172] width 11 height 10
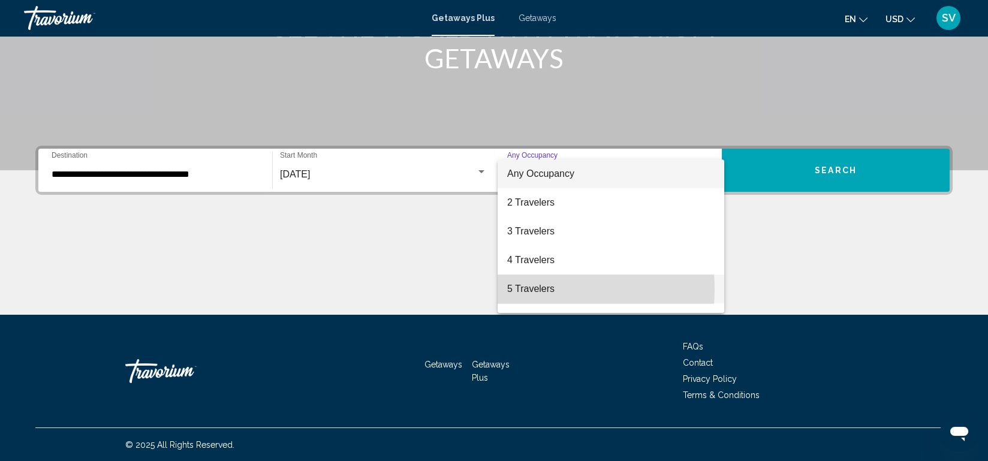
click at [515, 289] on span "5 Travelers" at bounding box center [610, 288] width 207 height 29
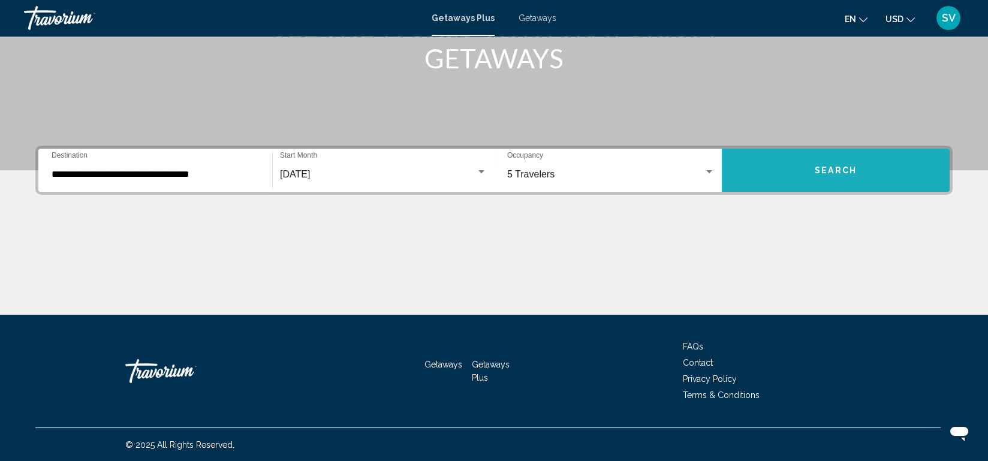
click at [826, 168] on span "Search" at bounding box center [835, 171] width 42 height 10
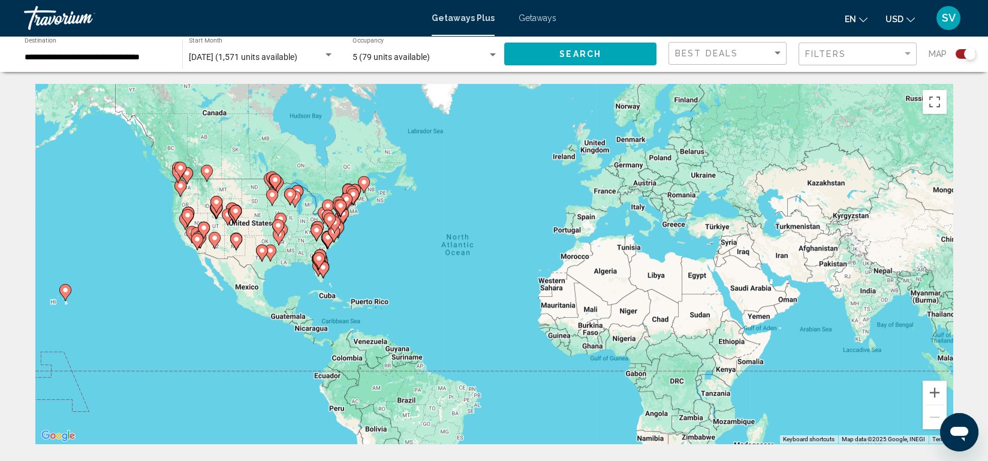
click at [92, 63] on div "**********" at bounding box center [98, 54] width 146 height 33
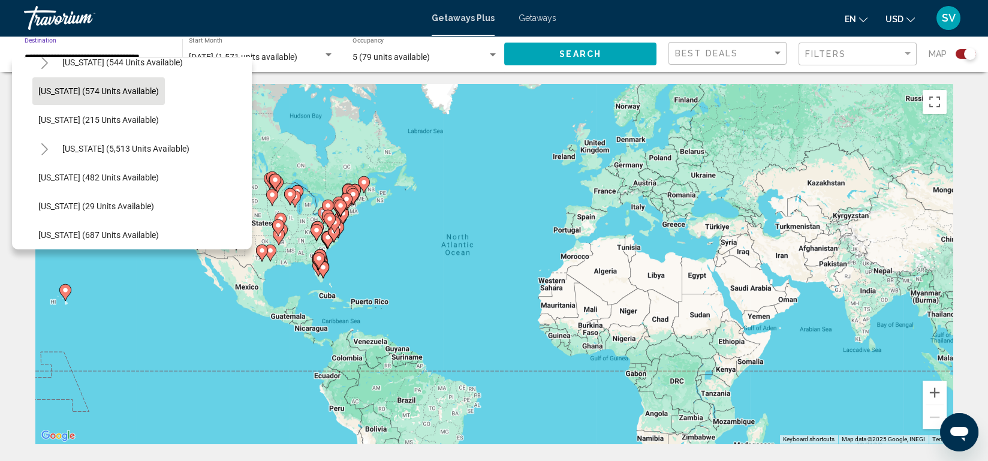
scroll to position [1048, 4]
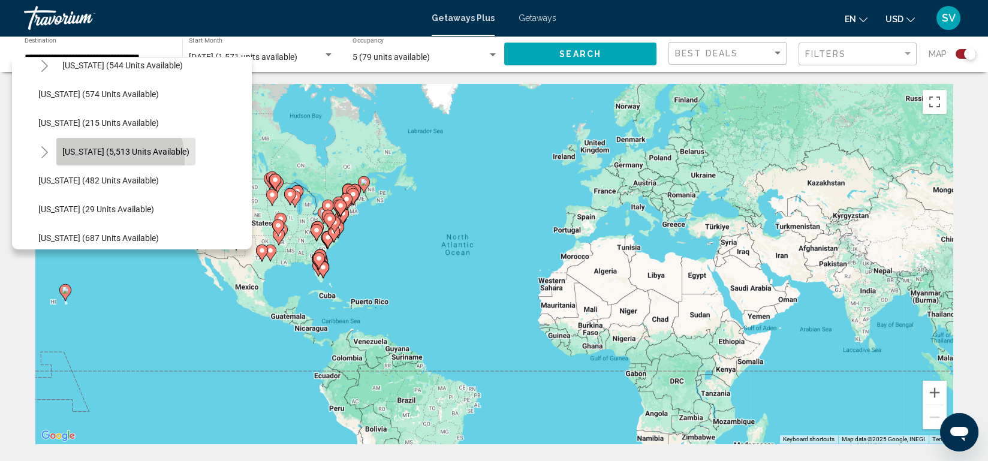
click at [93, 159] on button "[US_STATE] (5,513 units available)" at bounding box center [125, 152] width 139 height 28
type input "**********"
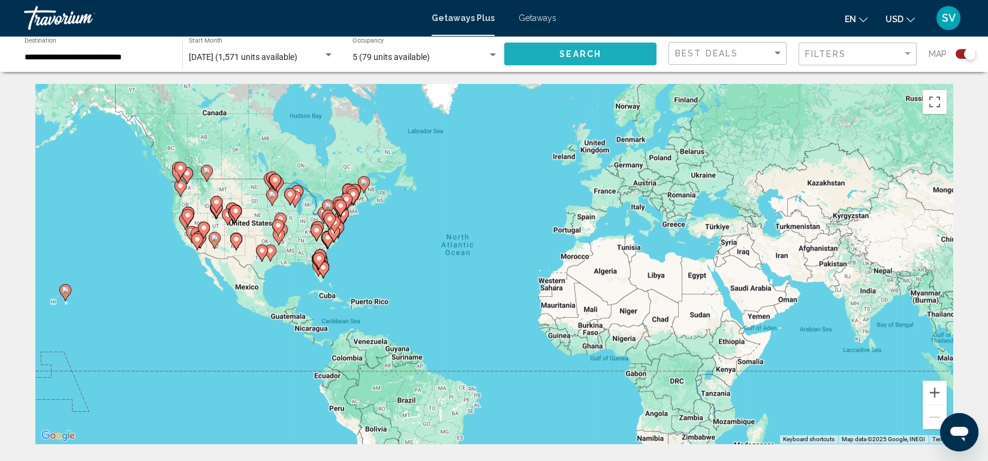
click at [592, 56] on span "Search" at bounding box center [580, 55] width 42 height 10
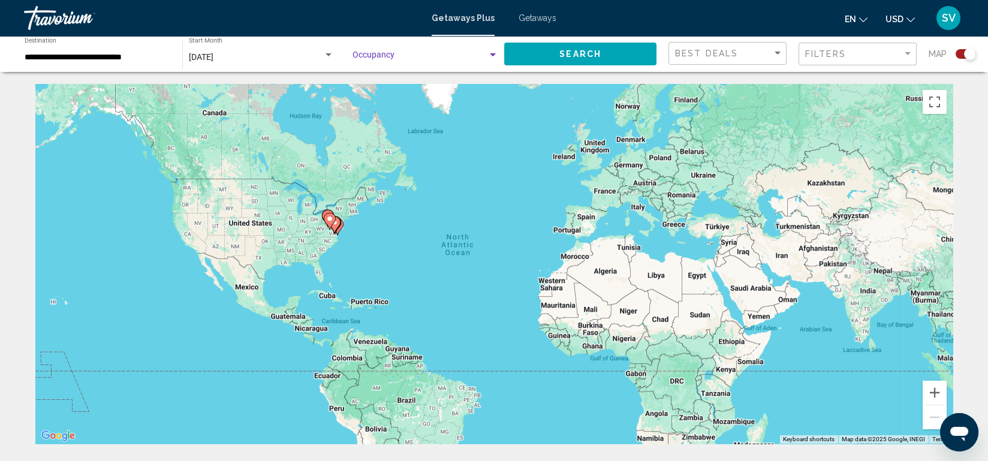
click at [494, 57] on div "Search widget" at bounding box center [492, 55] width 11 height 10
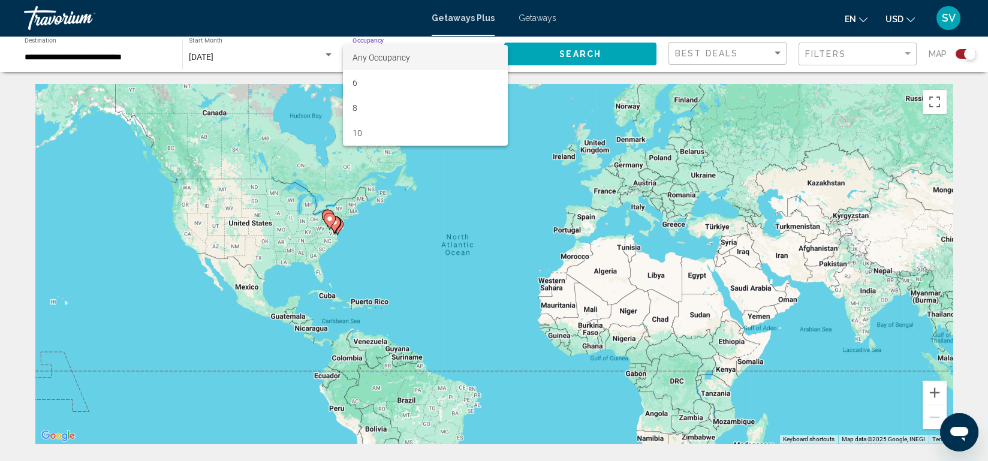
click at [590, 64] on div at bounding box center [494, 230] width 988 height 461
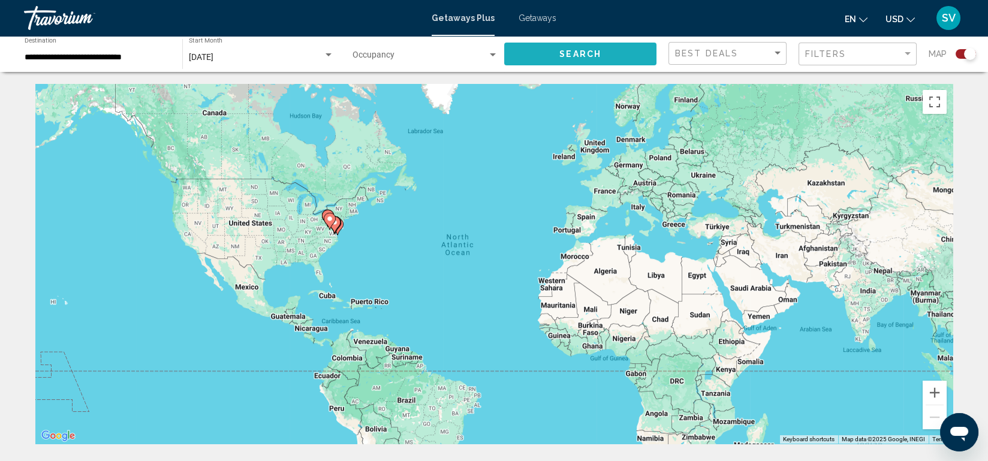
click at [593, 48] on button "Search" at bounding box center [580, 54] width 152 height 22
click at [490, 53] on div "Search widget" at bounding box center [493, 54] width 6 height 3
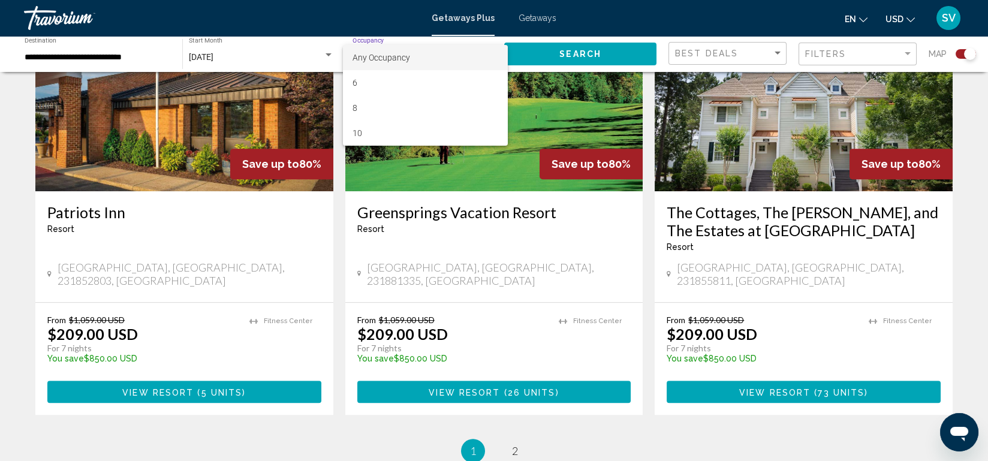
scroll to position [1781, 0]
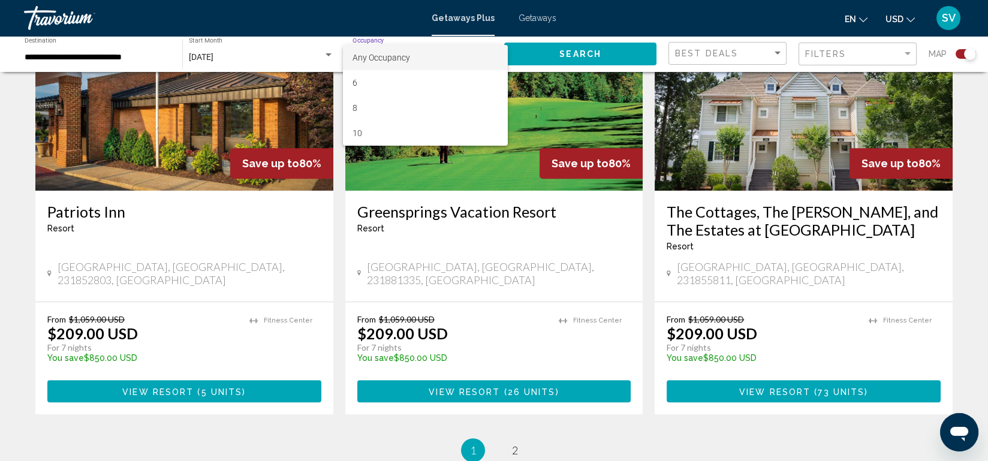
click at [791, 338] on div at bounding box center [494, 230] width 988 height 461
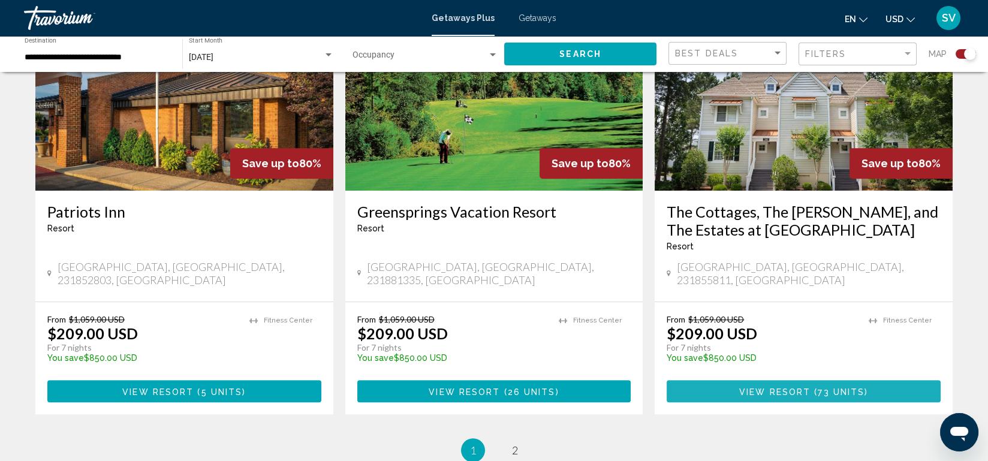
click at [791, 387] on span "View Resort" at bounding box center [774, 392] width 71 height 10
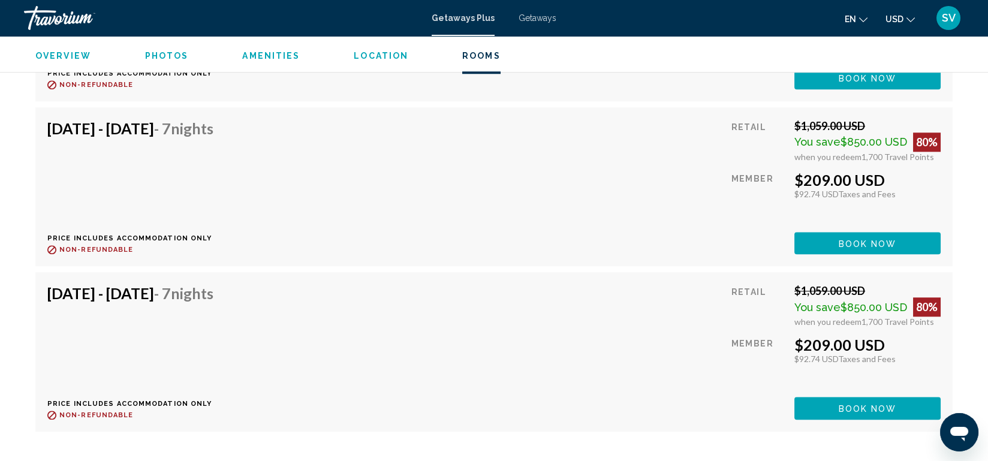
scroll to position [3933, 0]
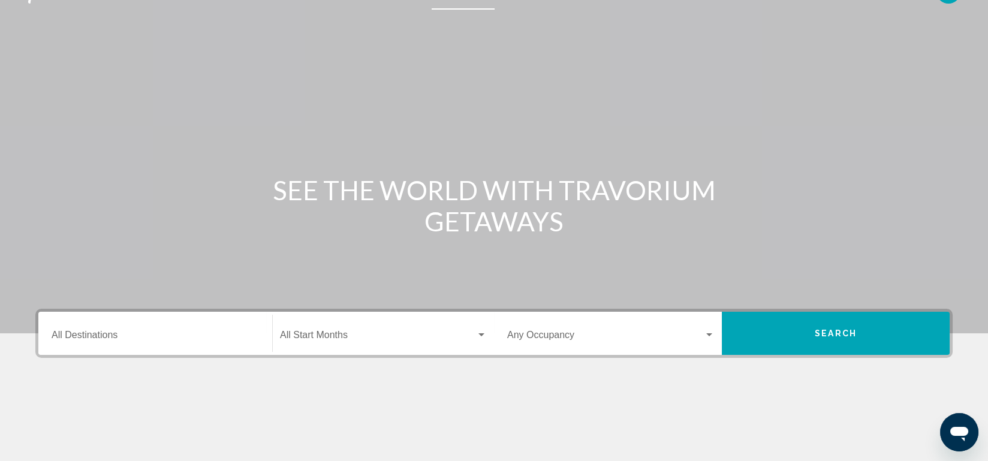
scroll to position [25, 0]
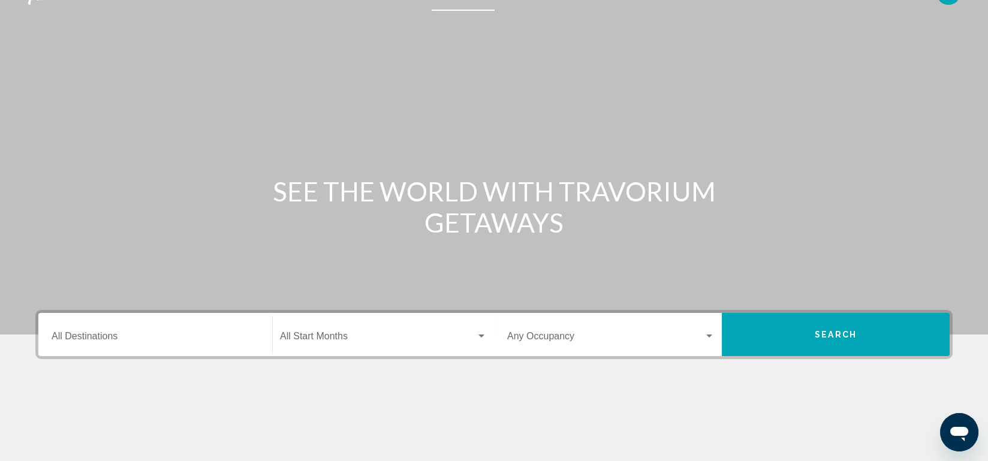
click at [188, 331] on div "Destination All Destinations" at bounding box center [155, 335] width 207 height 38
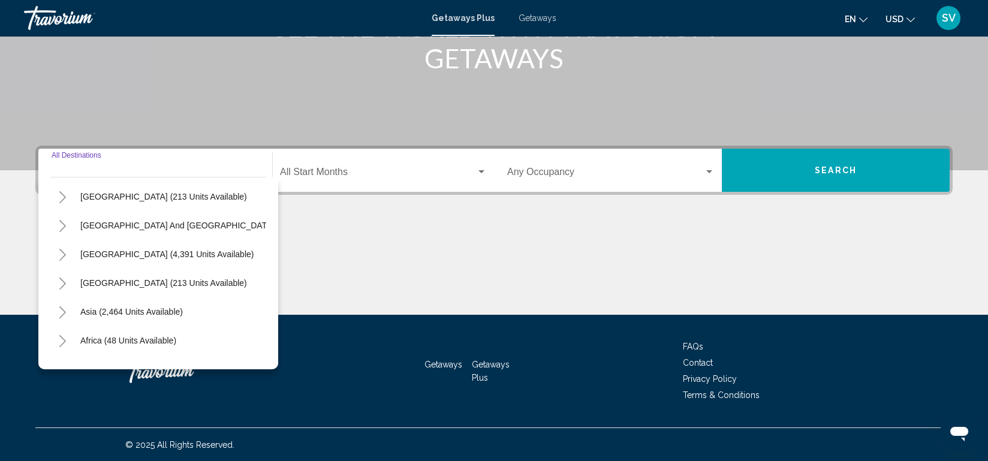
scroll to position [174, 0]
click at [155, 146] on div "Destination All Destinations All destinations United States (44,423 units avail…" at bounding box center [493, 170] width 917 height 49
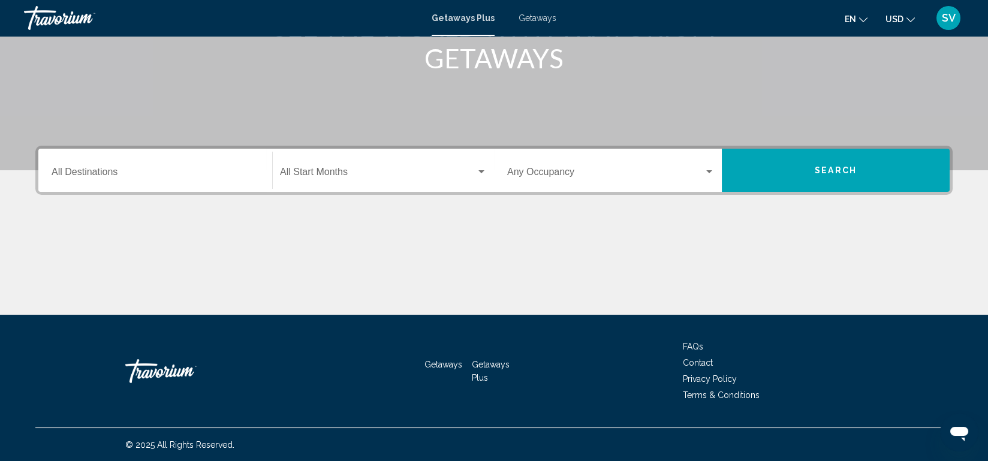
click at [152, 159] on div "Destination All Destinations" at bounding box center [155, 171] width 207 height 38
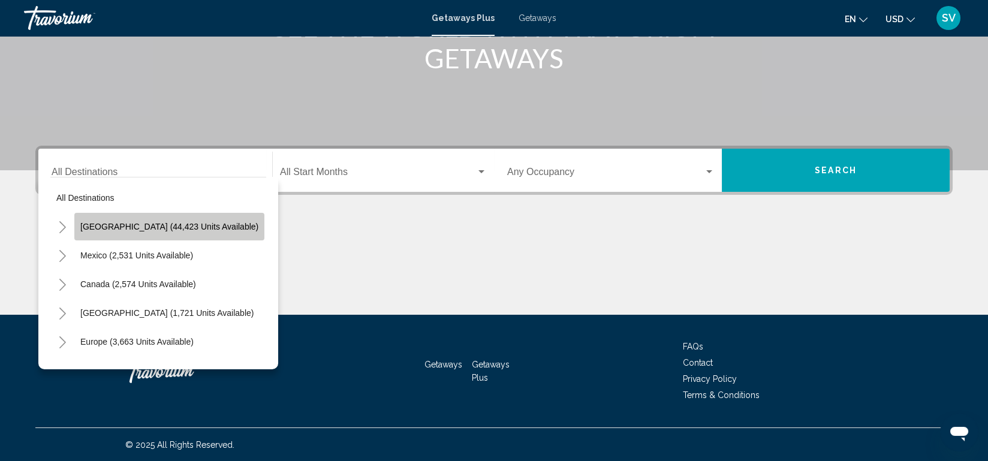
click at [180, 231] on button "[GEOGRAPHIC_DATA] (44,423 units available)" at bounding box center [169, 227] width 190 height 28
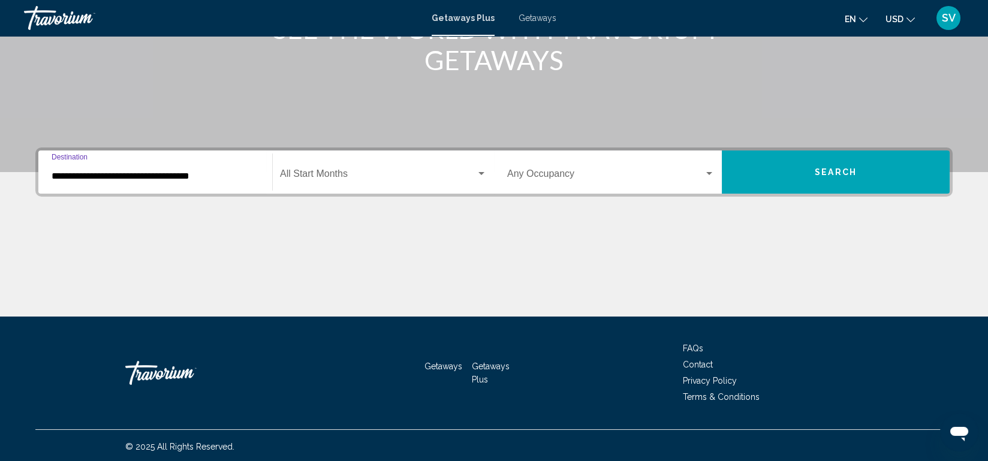
scroll to position [187, 0]
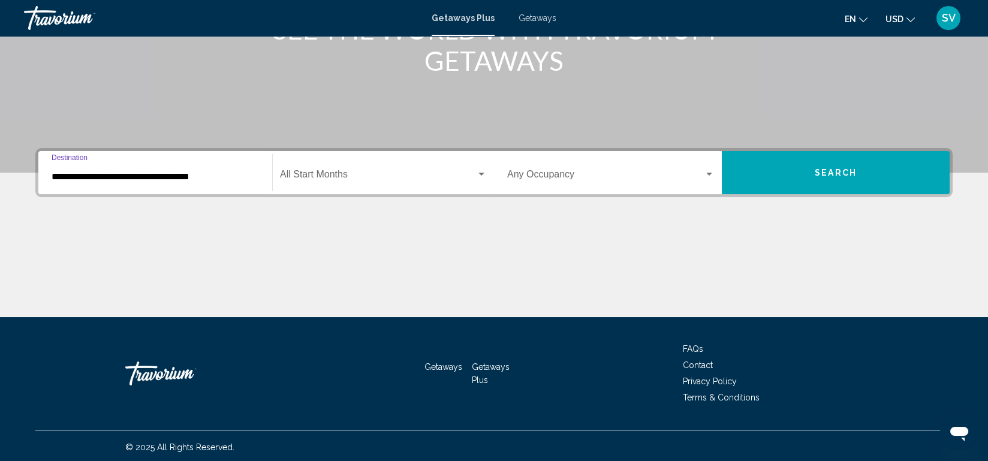
click at [181, 177] on input "**********" at bounding box center [155, 176] width 207 height 11
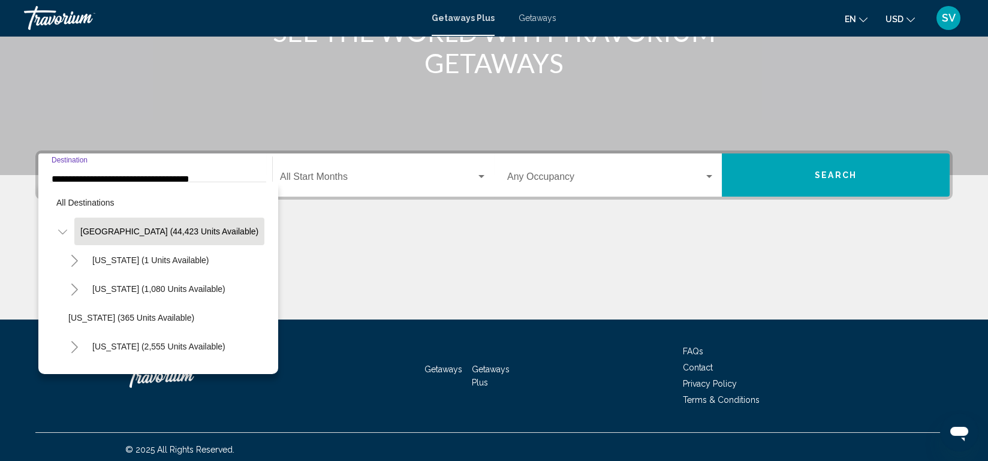
click at [181, 177] on input "**********" at bounding box center [155, 179] width 207 height 11
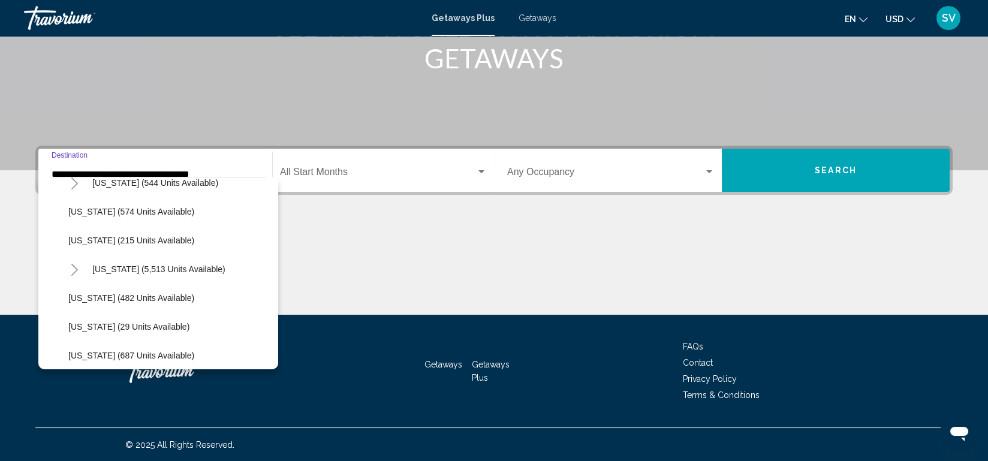
scroll to position [1051, 0]
drag, startPoint x: 181, startPoint y: 177, endPoint x: 195, endPoint y: 270, distance: 93.4
click at [195, 270] on span "[US_STATE] (5,513 units available)" at bounding box center [158, 269] width 133 height 10
type input "**********"
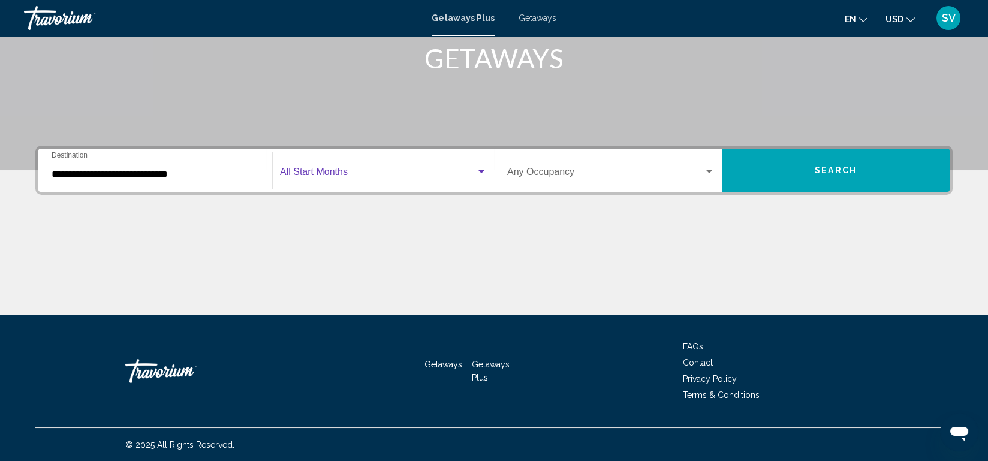
click at [347, 176] on span "Search widget" at bounding box center [378, 174] width 196 height 11
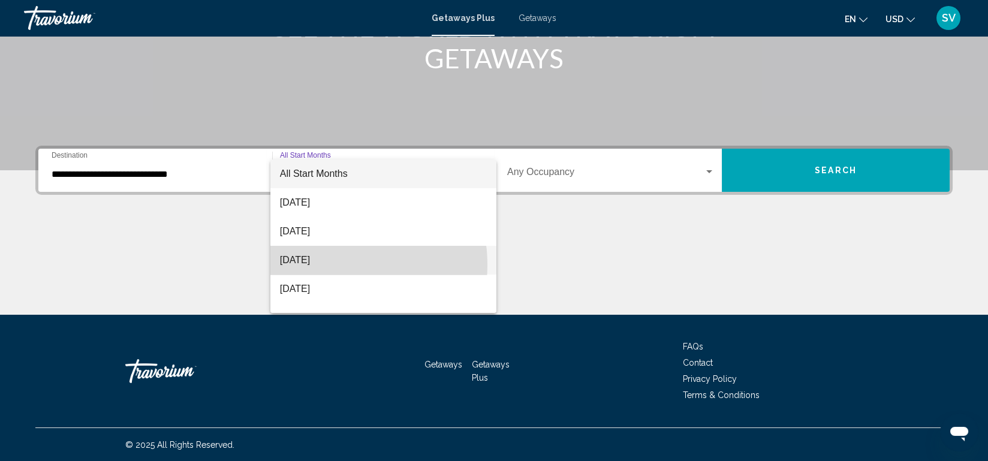
click at [324, 265] on span "[DATE]" at bounding box center [383, 260] width 207 height 29
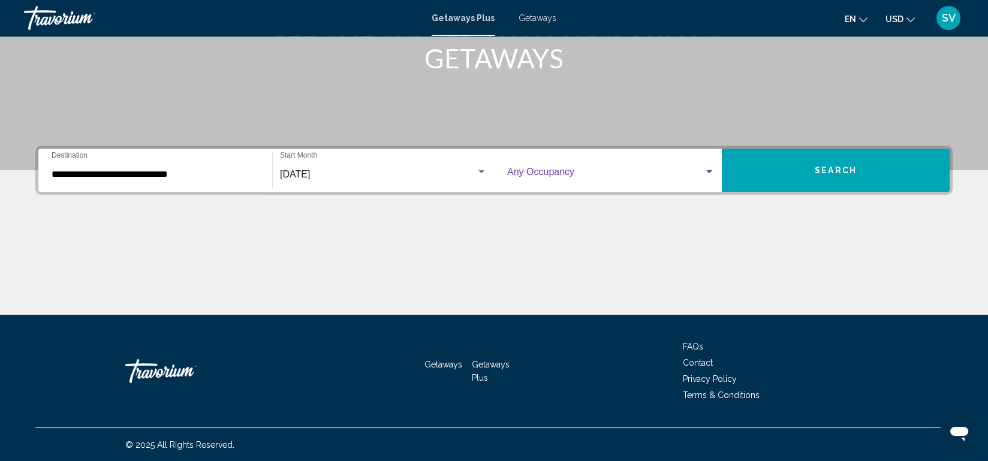
click at [668, 173] on span "Search widget" at bounding box center [605, 174] width 197 height 11
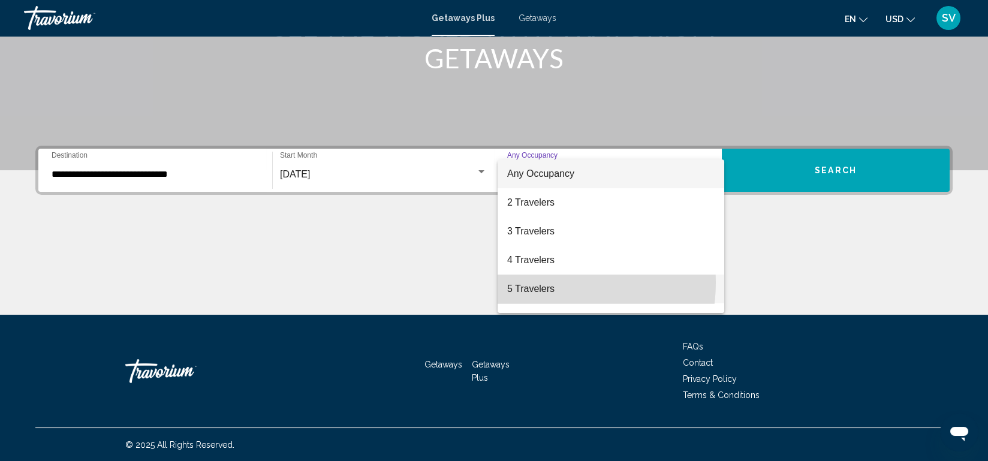
click at [537, 282] on span "5 Travelers" at bounding box center [610, 288] width 207 height 29
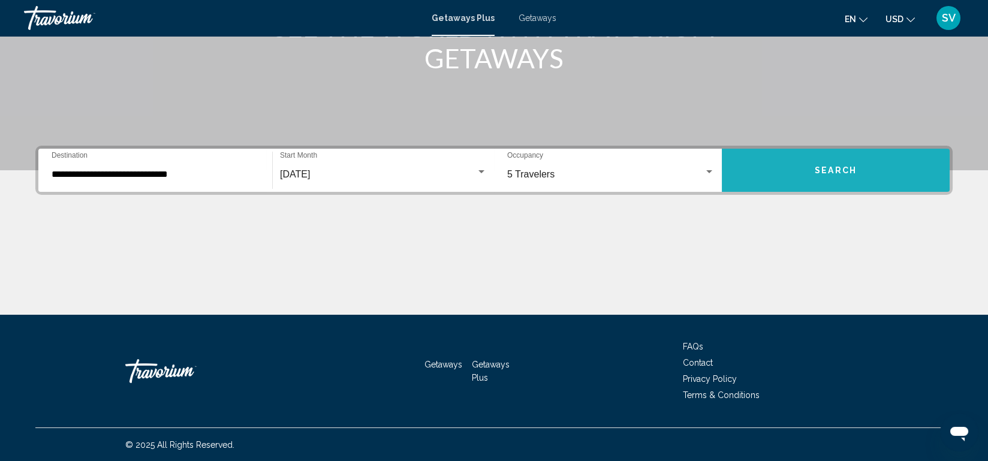
click at [810, 168] on button "Search" at bounding box center [836, 170] width 228 height 43
